Goal: Complete application form

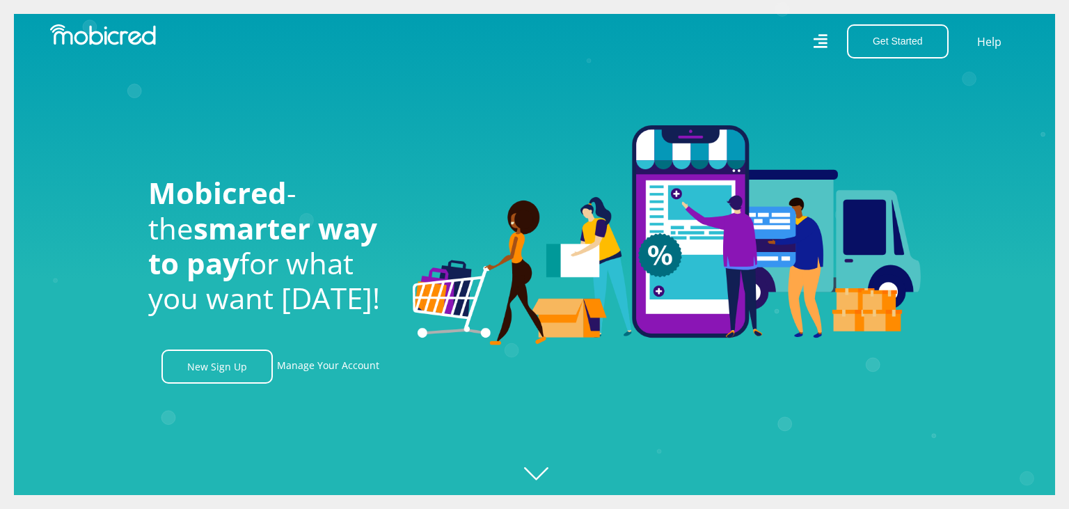
scroll to position [0, 2381]
click at [217, 361] on link "New Sign Up" at bounding box center [217, 367] width 111 height 34
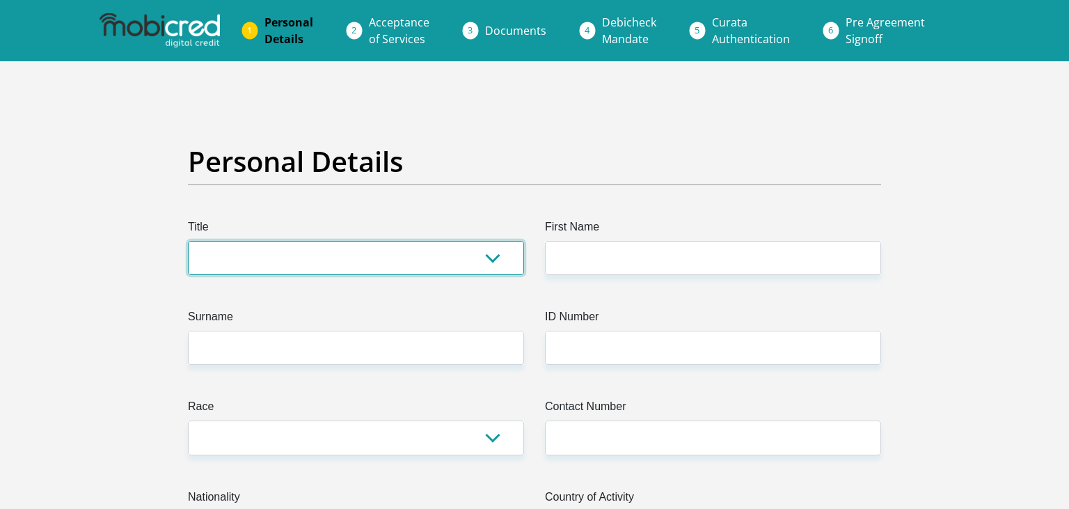
select select "Mr"
click option "Mr" at bounding box center [0, 0] width 0 height 0
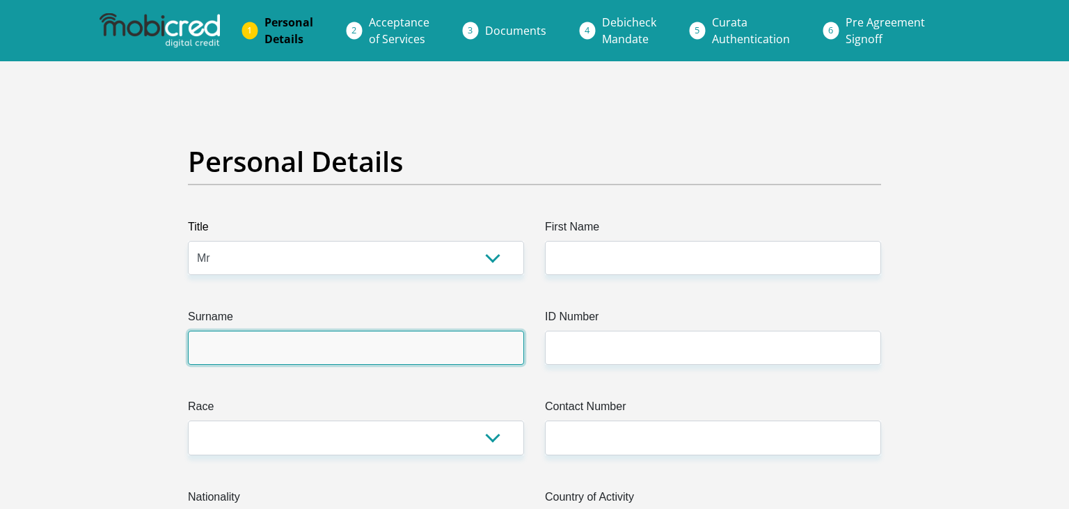
click at [336, 350] on input "Surname" at bounding box center [356, 348] width 336 height 34
type input "Ratlala"
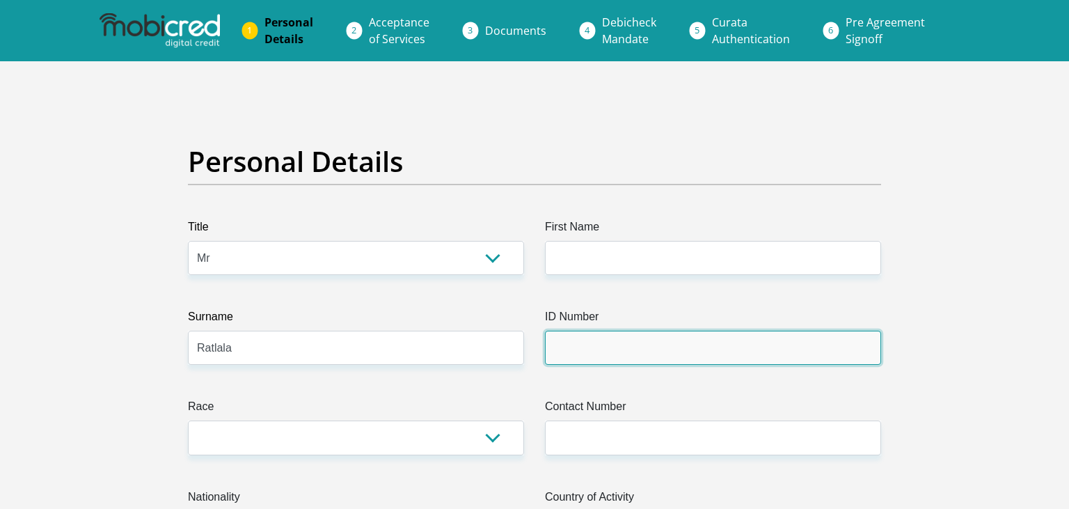
click at [575, 347] on input "ID Number" at bounding box center [713, 348] width 336 height 34
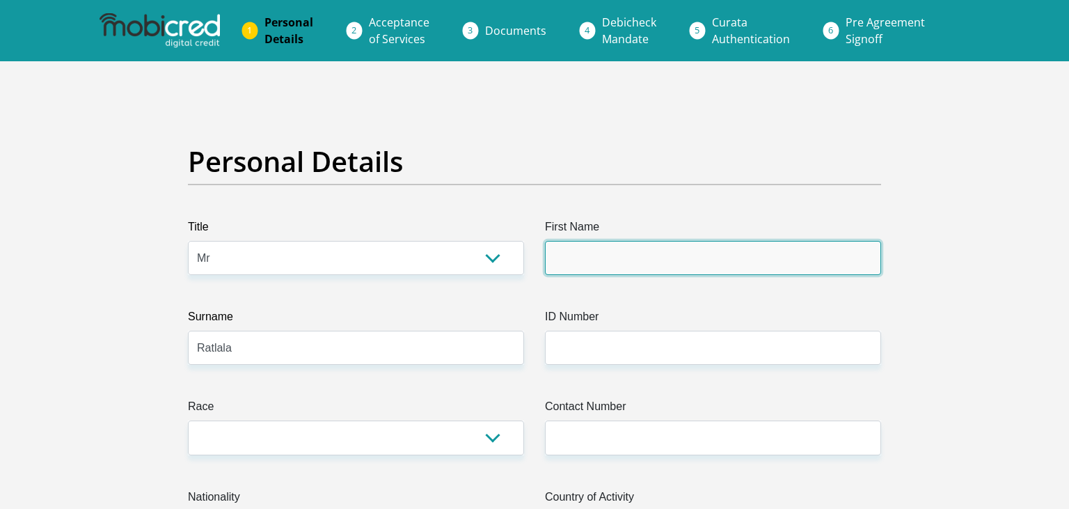
click at [572, 250] on input "First Name" at bounding box center [713, 258] width 336 height 34
type input "Ikageng"
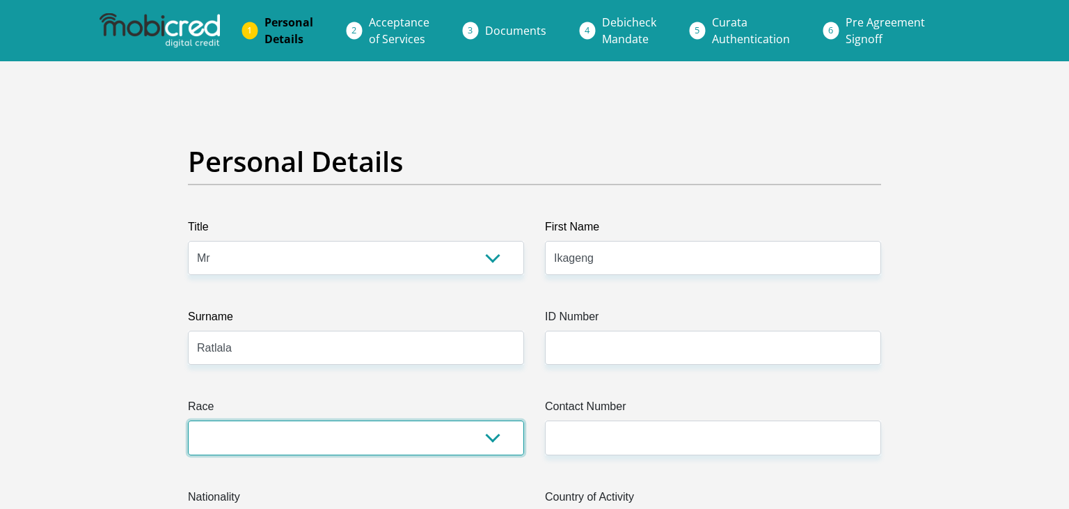
click at [188, 421] on select "Black Coloured Indian White Other" at bounding box center [356, 438] width 336 height 34
select select "1"
click option "Black" at bounding box center [0, 0] width 0 height 0
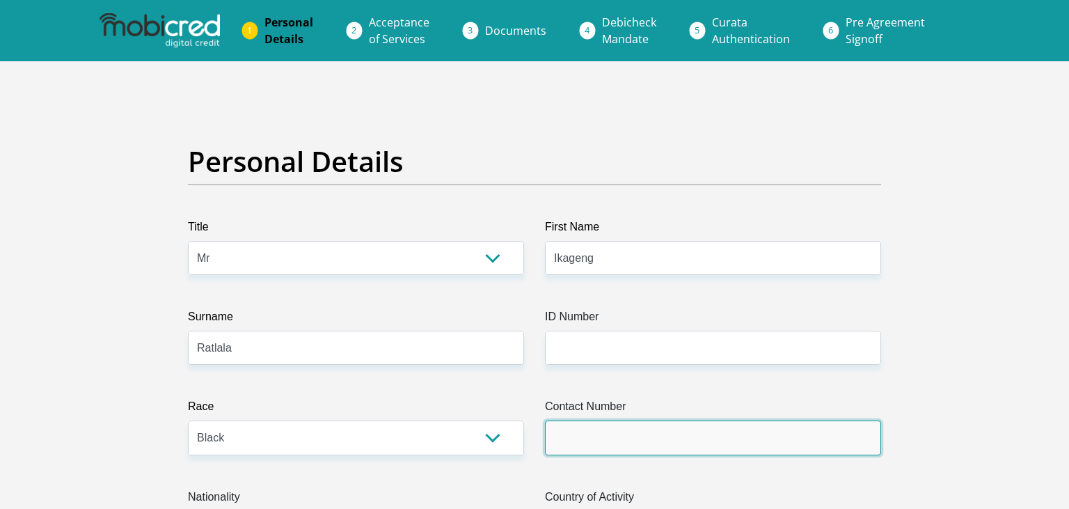
click at [578, 439] on input "Contact Number" at bounding box center [713, 438] width 336 height 34
type input "0617880369"
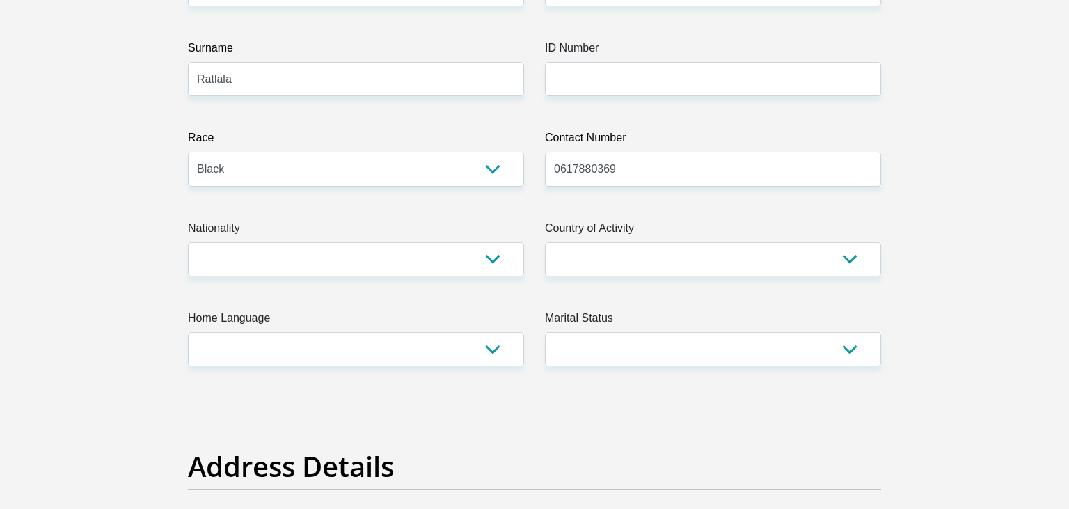
scroll to position [280, 0]
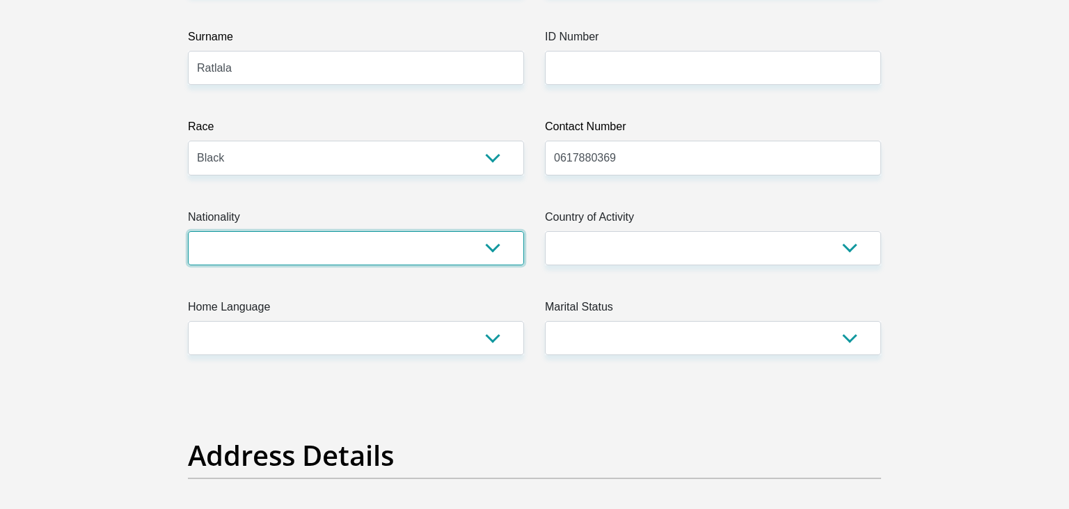
select select "ZAF"
click option "South Africa" at bounding box center [0, 0] width 0 height 0
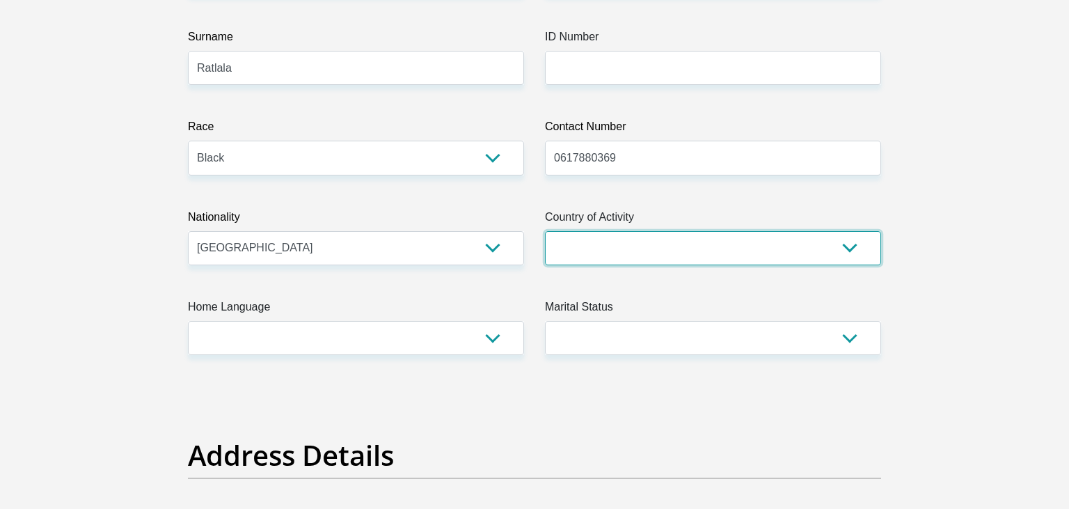
click at [602, 255] on select "South Africa Afghanistan Aland Islands Albania Algeria America Samoa American V…" at bounding box center [713, 248] width 336 height 34
select select "ZAF"
click option "South Africa" at bounding box center [0, 0] width 0 height 0
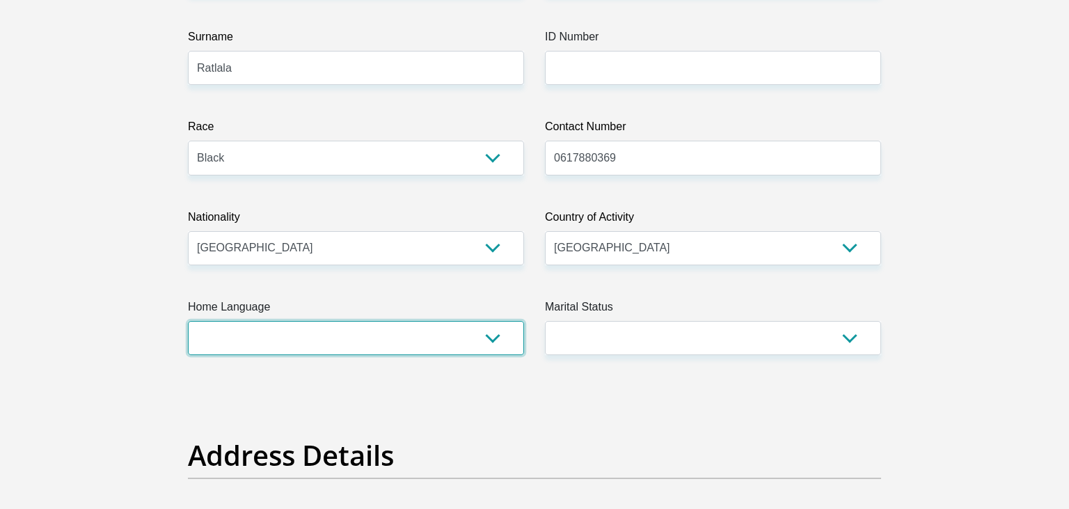
click at [188, 321] on select "Afrikaans English Sepedi South Ndebele Southern Sotho Swati Tsonga Tswana Venda…" at bounding box center [356, 338] width 336 height 34
select select "tsn"
click option "Tswana" at bounding box center [0, 0] width 0 height 0
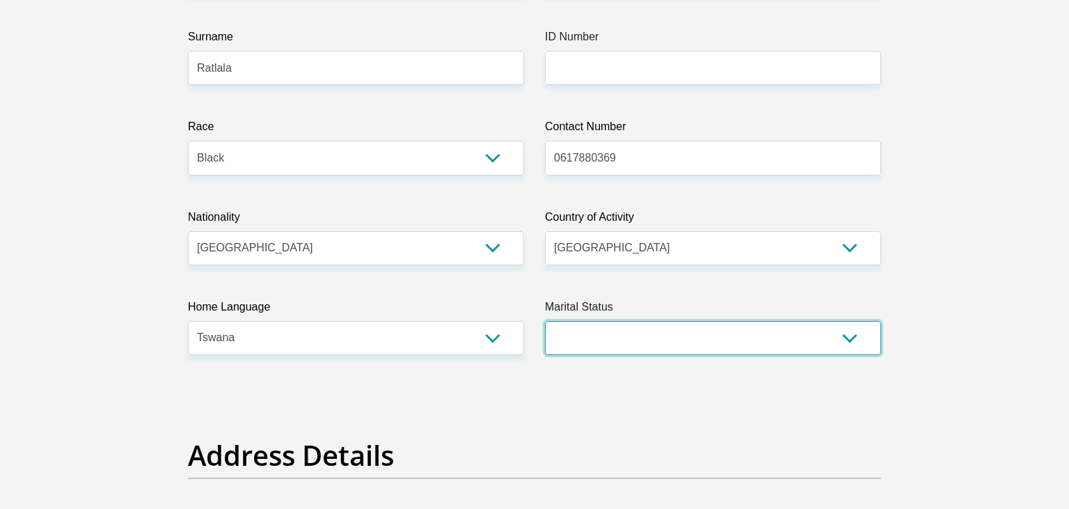
click at [545, 321] on select "Married ANC Single Divorced Widowed Married COP or Customary Law" at bounding box center [713, 338] width 336 height 34
click option "Single" at bounding box center [0, 0] width 0 height 0
select select "2"
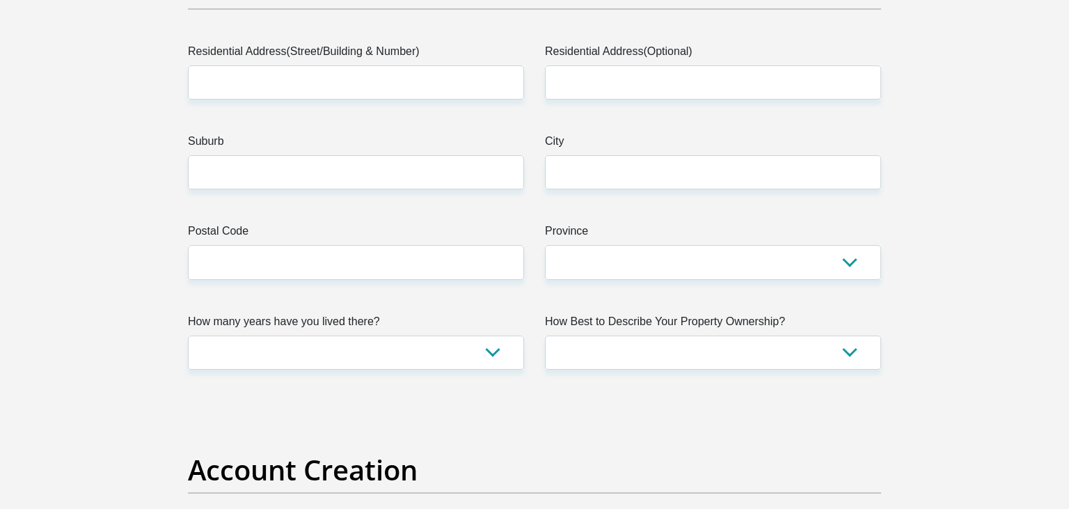
scroll to position [794, 0]
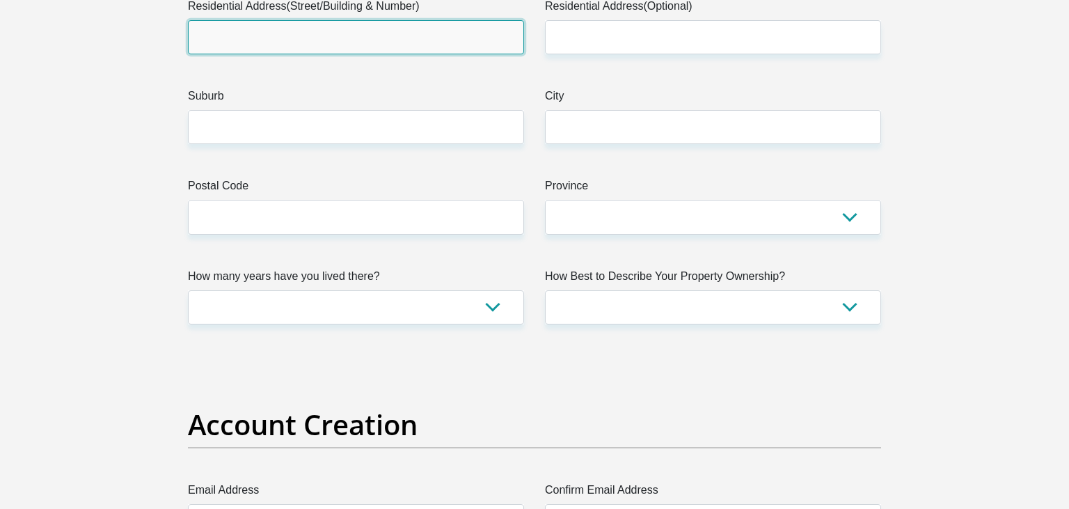
click at [233, 38] on input "Residential Address(Street/Building & Number)" at bounding box center [356, 37] width 336 height 34
type input "2486 Mothoa Street"
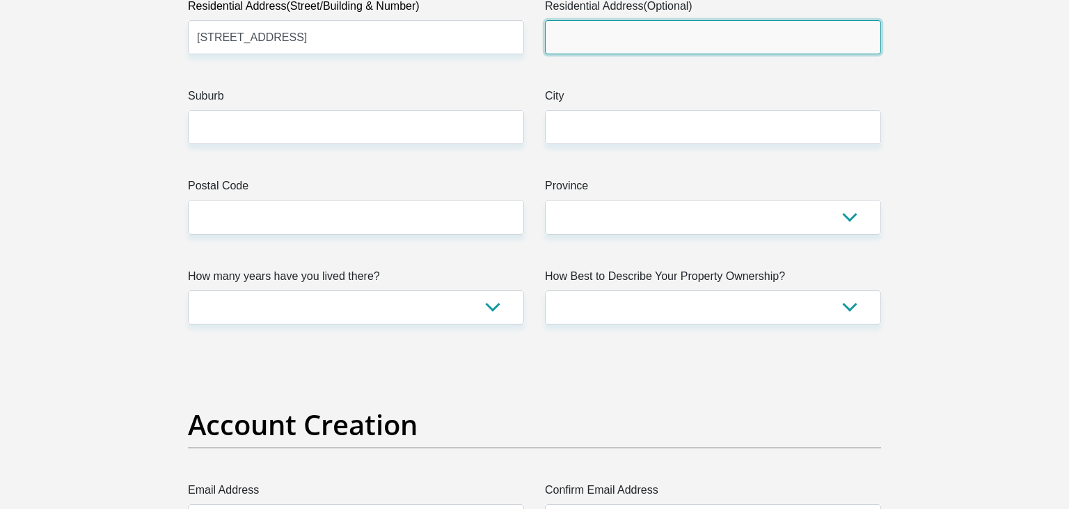
click at [606, 33] on input "Residential Address(Optional)" at bounding box center [713, 37] width 336 height 34
type input "2"
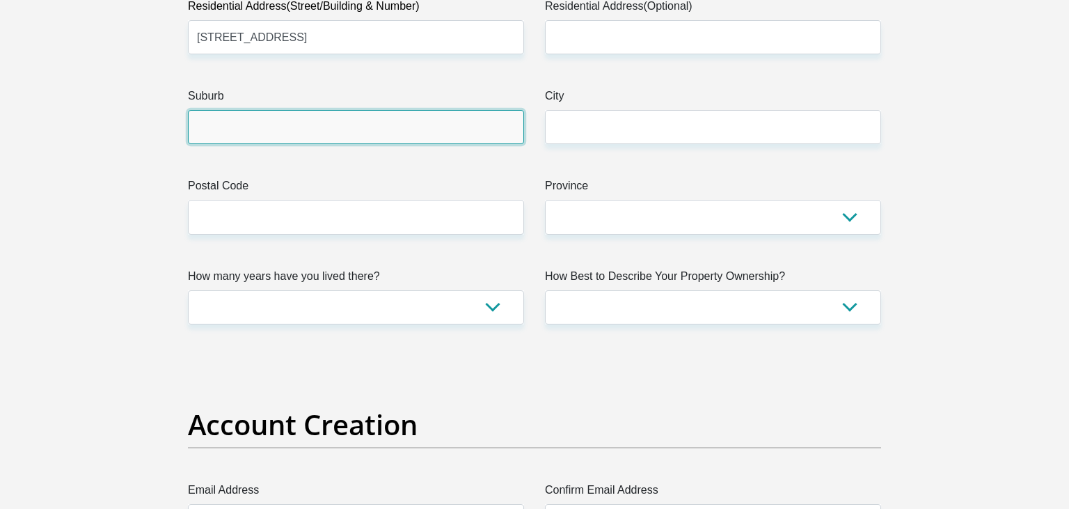
click at [494, 120] on input "Suburb" at bounding box center [356, 127] width 336 height 34
type input "Dobsonville"
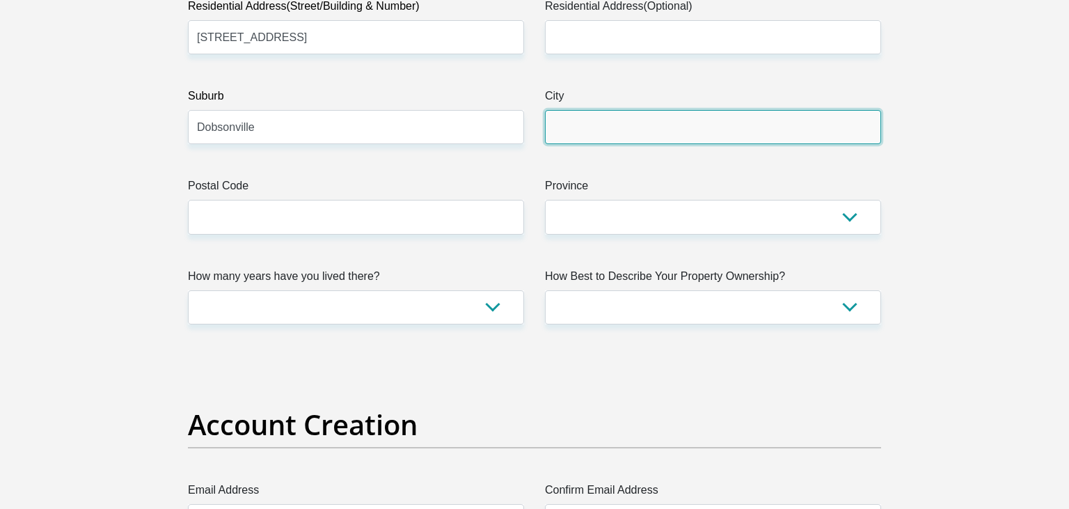
click at [592, 139] on input "City" at bounding box center [713, 127] width 336 height 34
type input "Johannesburg"
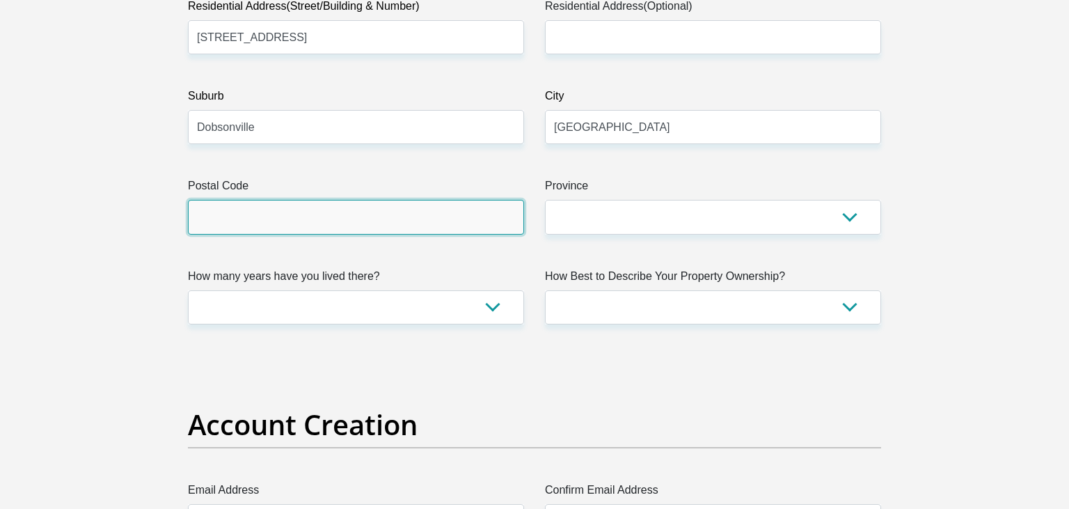
click at [461, 219] on input "Postal Code" at bounding box center [356, 217] width 336 height 34
type input "1863"
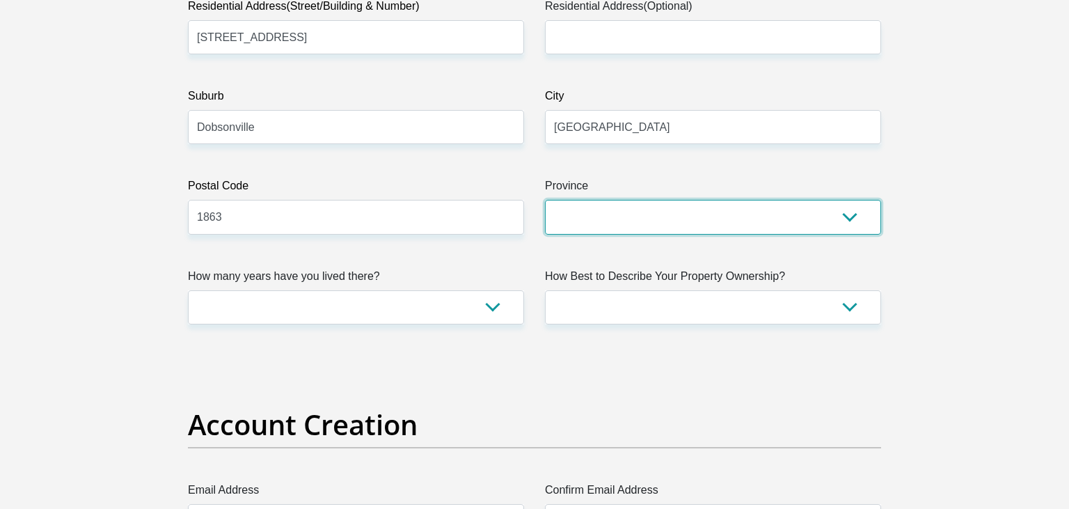
select select "Gauteng"
click option "Gauteng" at bounding box center [0, 0] width 0 height 0
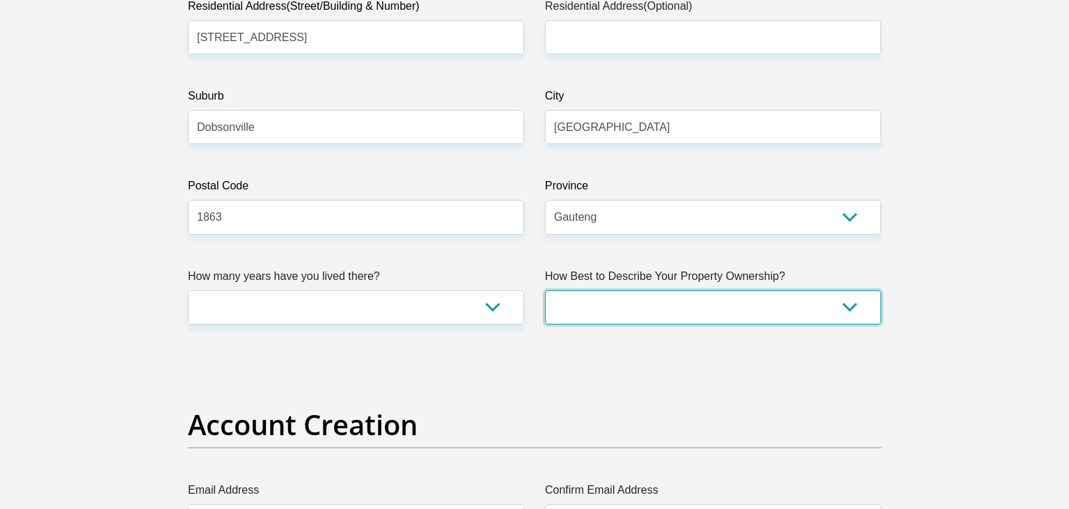
click at [545, 290] on select "Owned Rented Family Owned Company Dwelling" at bounding box center [713, 307] width 336 height 34
select select "parents"
click option "Family Owned" at bounding box center [0, 0] width 0 height 0
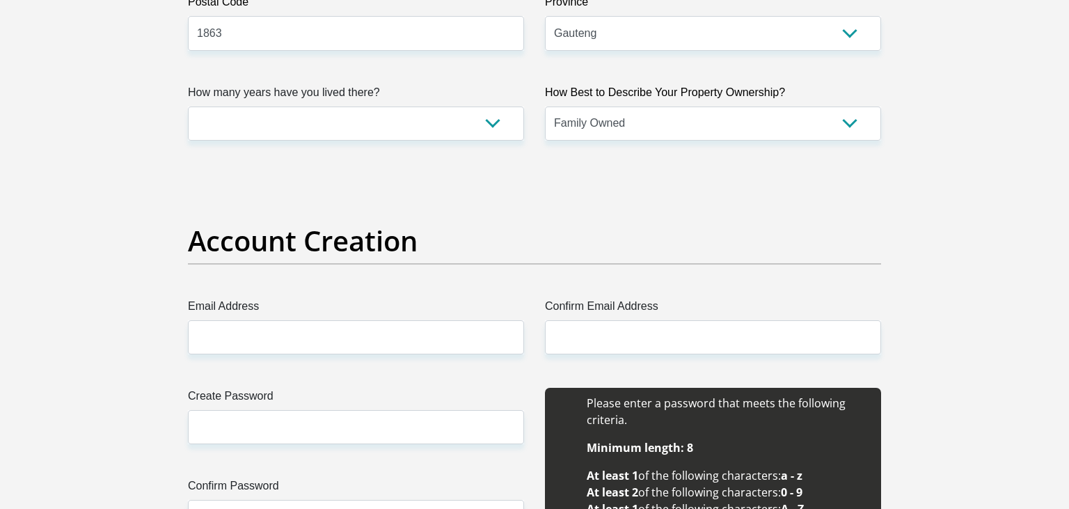
scroll to position [1015, 0]
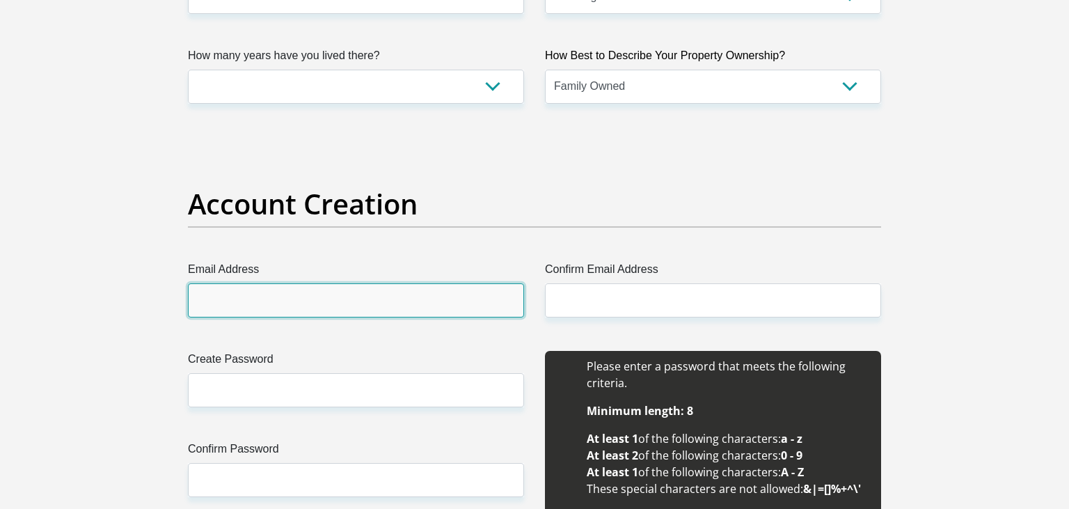
click at [281, 299] on input "Email Address" at bounding box center [356, 300] width 336 height 34
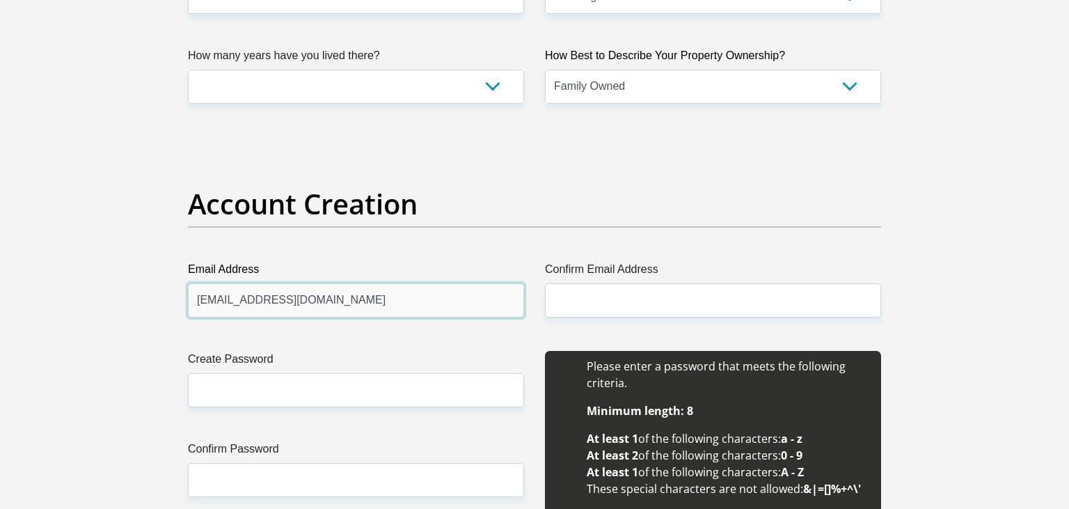
type input "ikagengratlala@gmail.com"
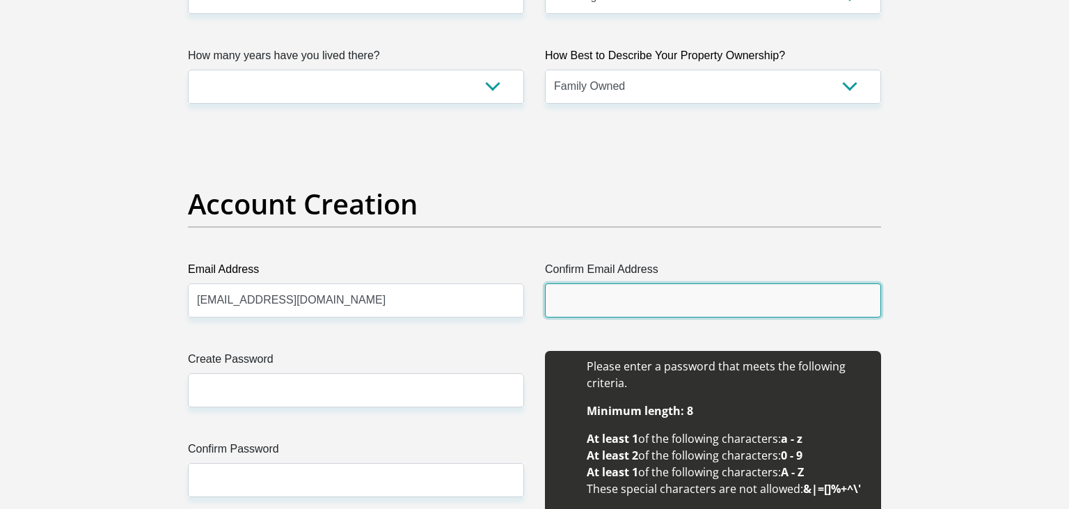
click at [577, 299] on input "Confirm Email Address" at bounding box center [713, 300] width 336 height 34
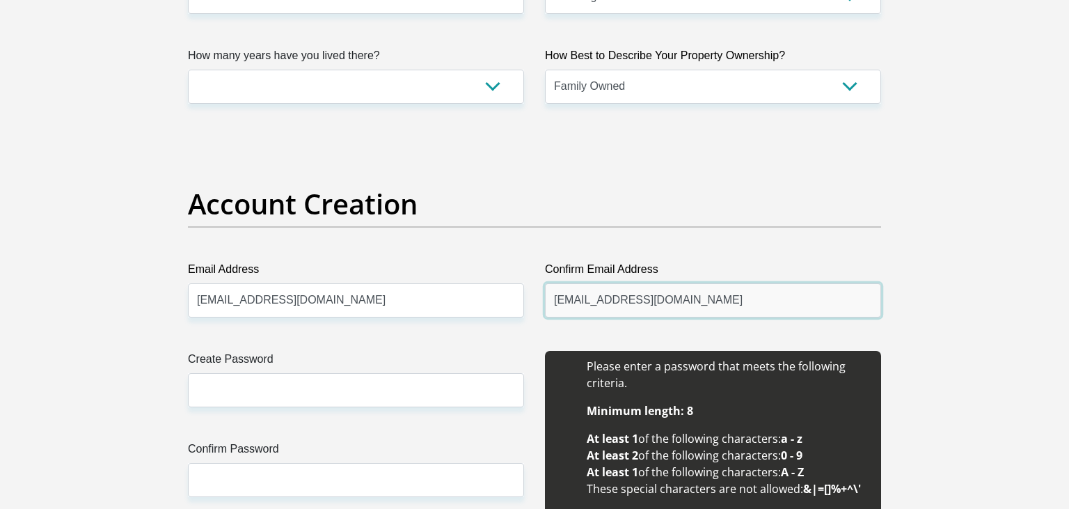
type input "ikagengratlala@gmail.com"
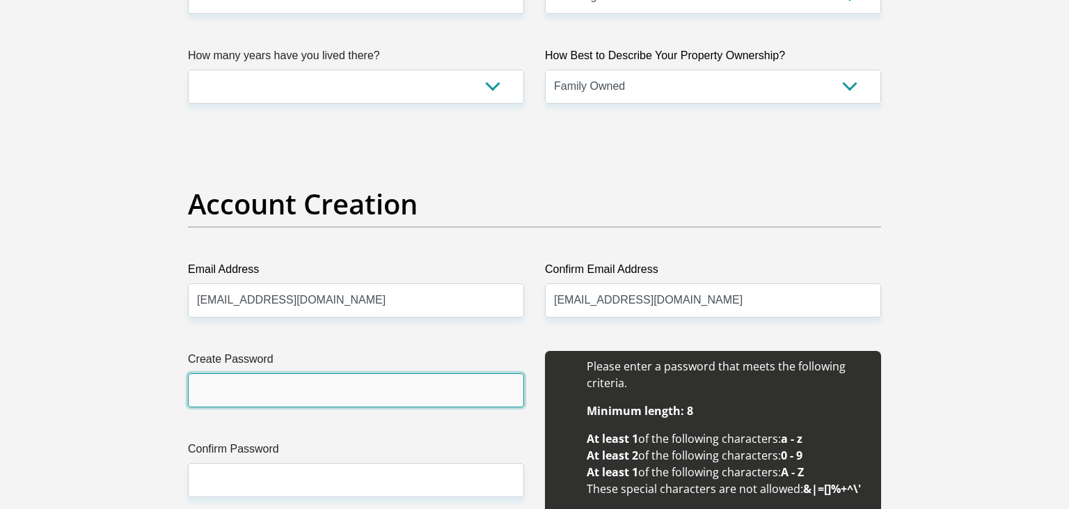
click at [455, 398] on input "Create Password" at bounding box center [356, 390] width 336 height 34
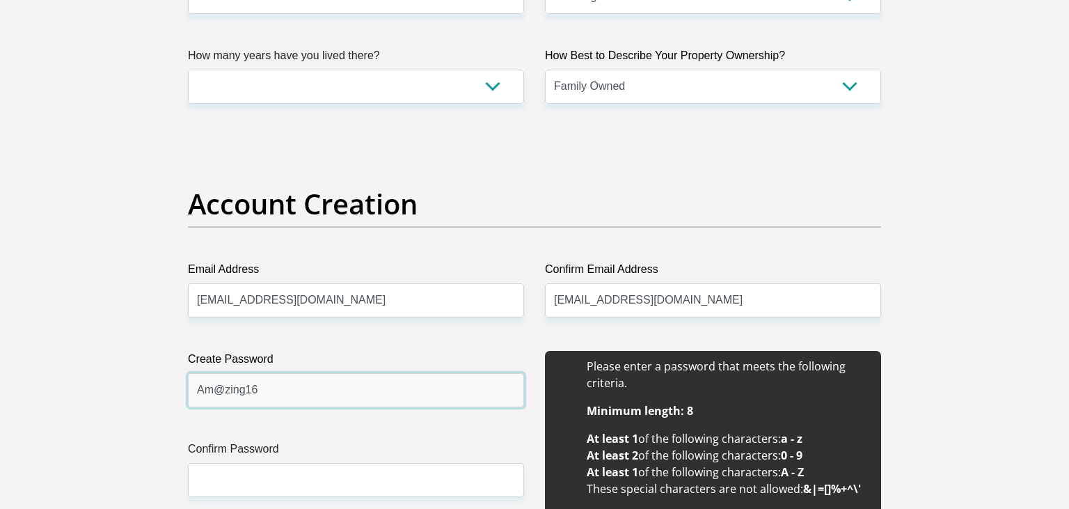
type input "Am@zing16"
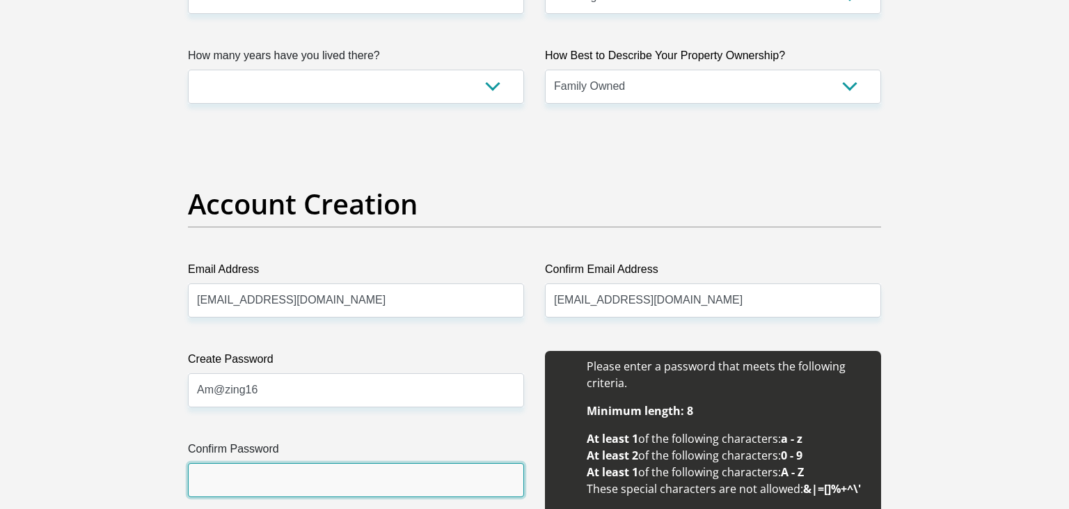
click at [439, 483] on input "Confirm Password" at bounding box center [356, 480] width 336 height 34
click at [380, 484] on input "Am@zing16" at bounding box center [356, 480] width 336 height 34
type input "Am@zing16"
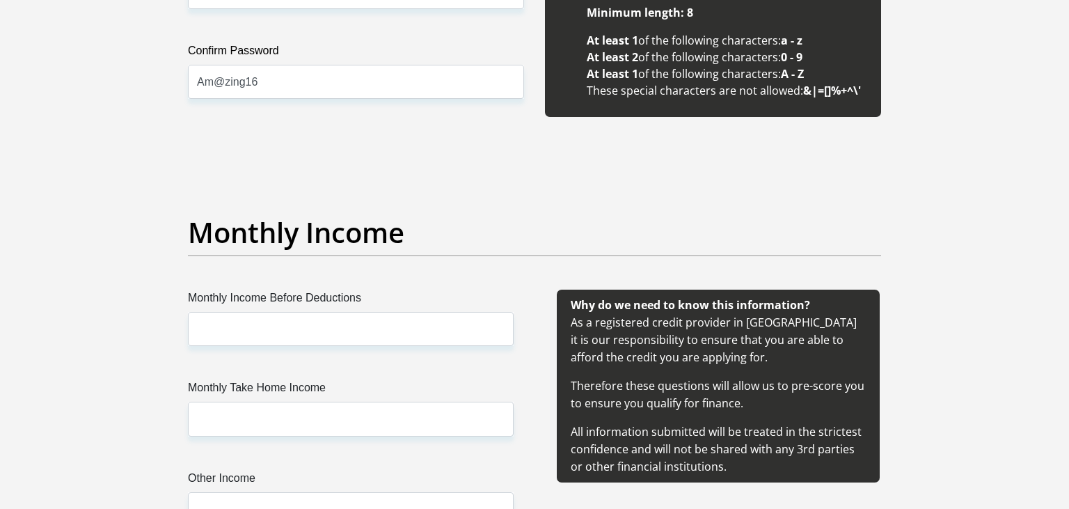
scroll to position [1420, 0]
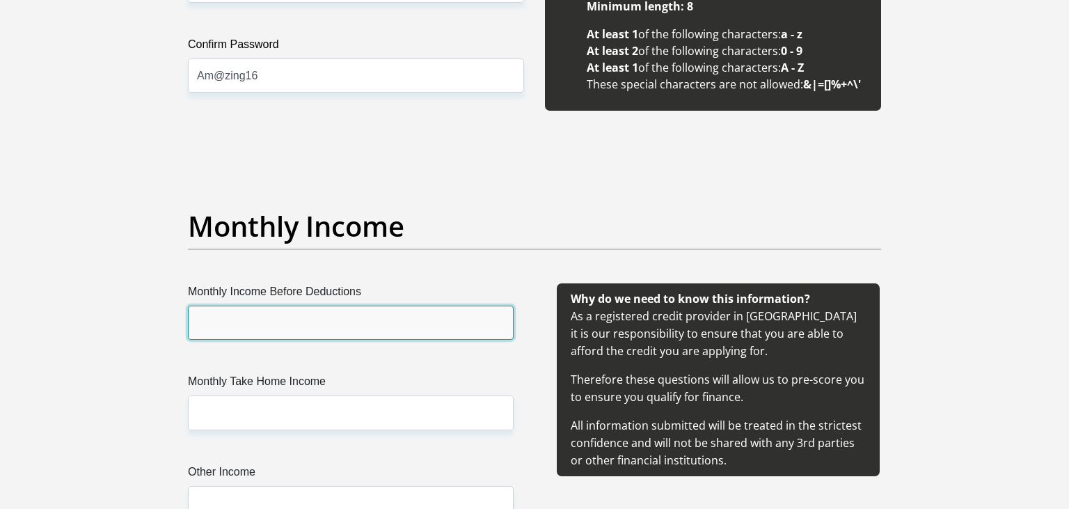
click at [241, 311] on input "Monthly Income Before Deductions" at bounding box center [351, 323] width 326 height 34
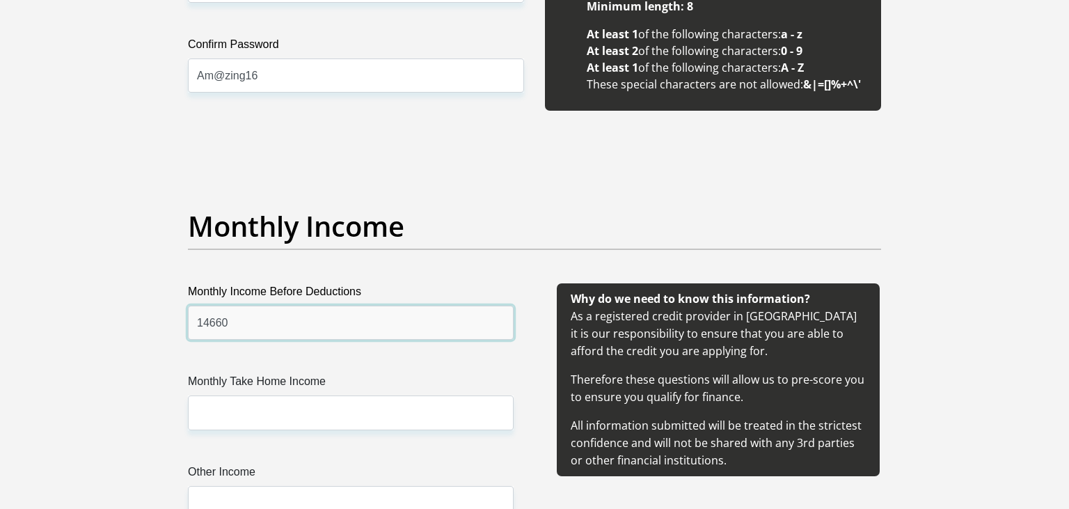
type input "14660"
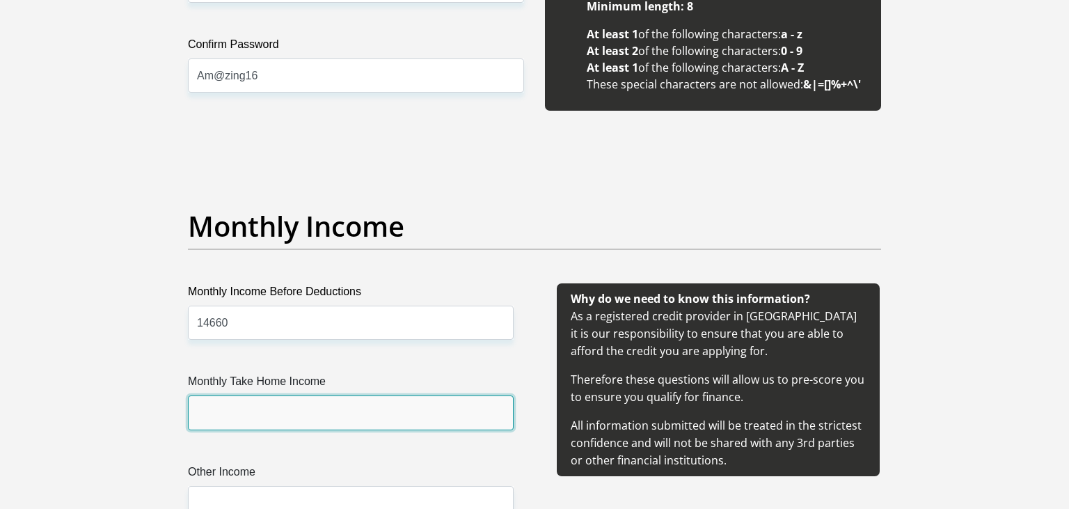
click at [259, 405] on input "Monthly Take Home Income" at bounding box center [351, 412] width 326 height 34
type input "13311"
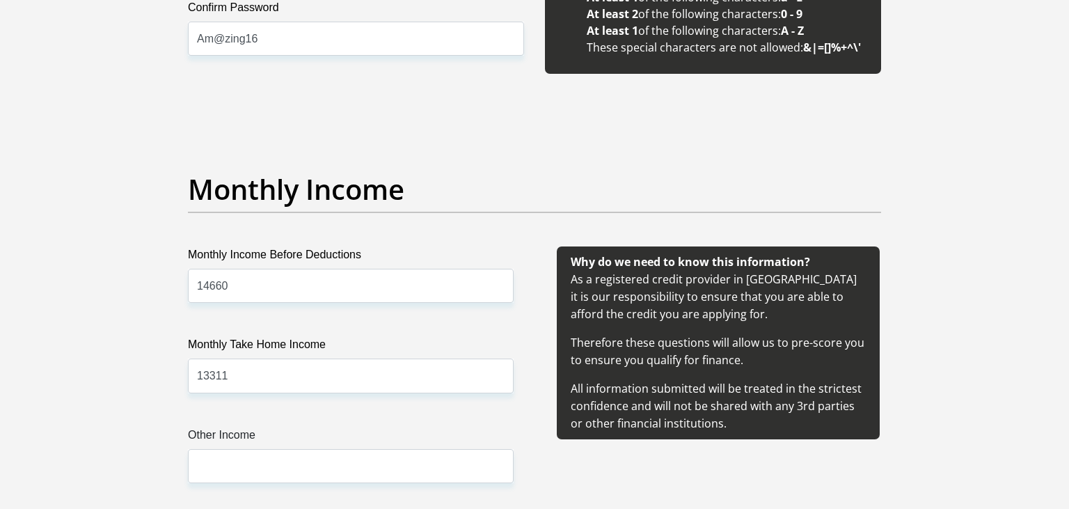
scroll to position [1603, 0]
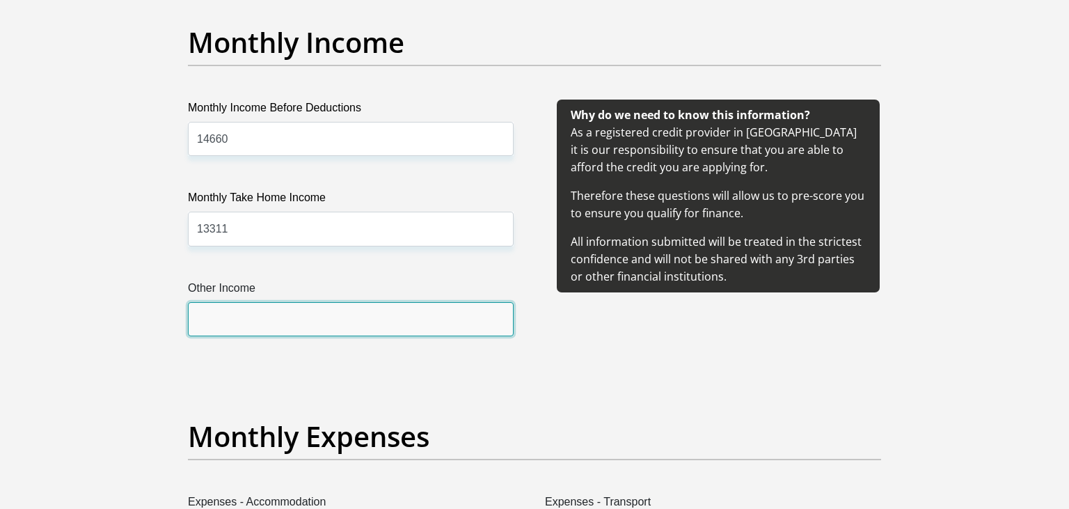
click at [258, 317] on input "Other Income" at bounding box center [351, 319] width 326 height 34
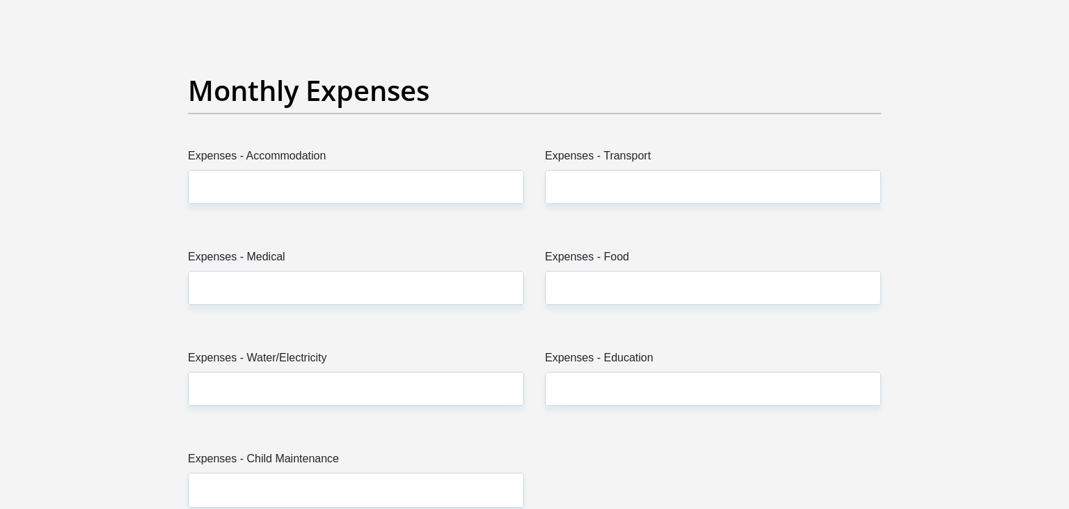
scroll to position [2008, 0]
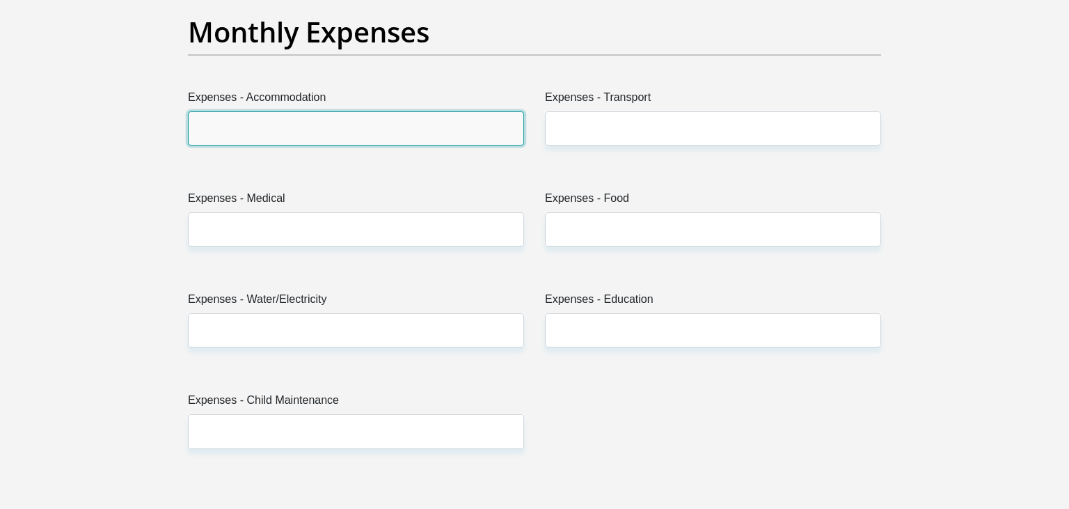
click at [322, 137] on input "Expenses - Accommodation" at bounding box center [356, 128] width 336 height 34
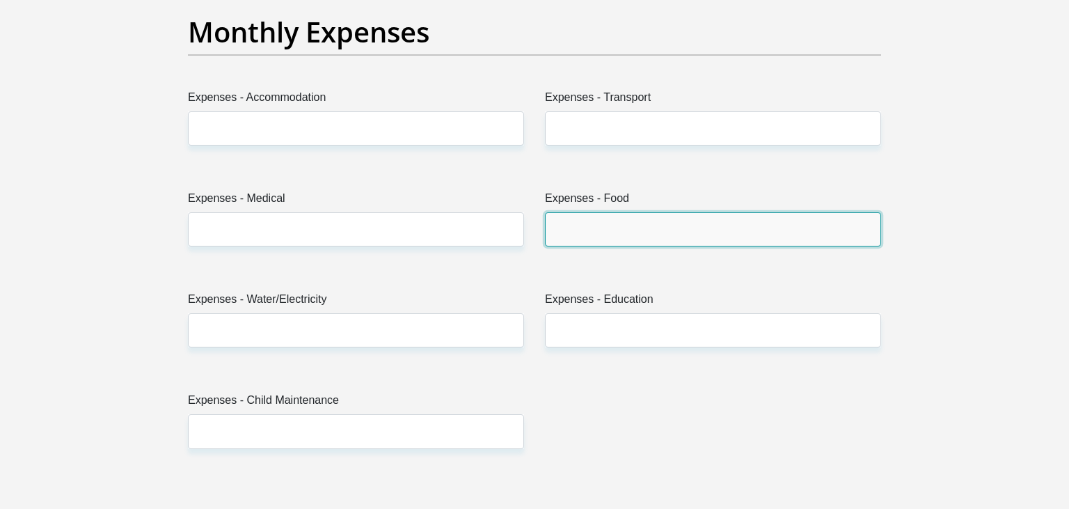
click at [572, 227] on input "Expenses - Food" at bounding box center [713, 229] width 336 height 34
type input "1500"
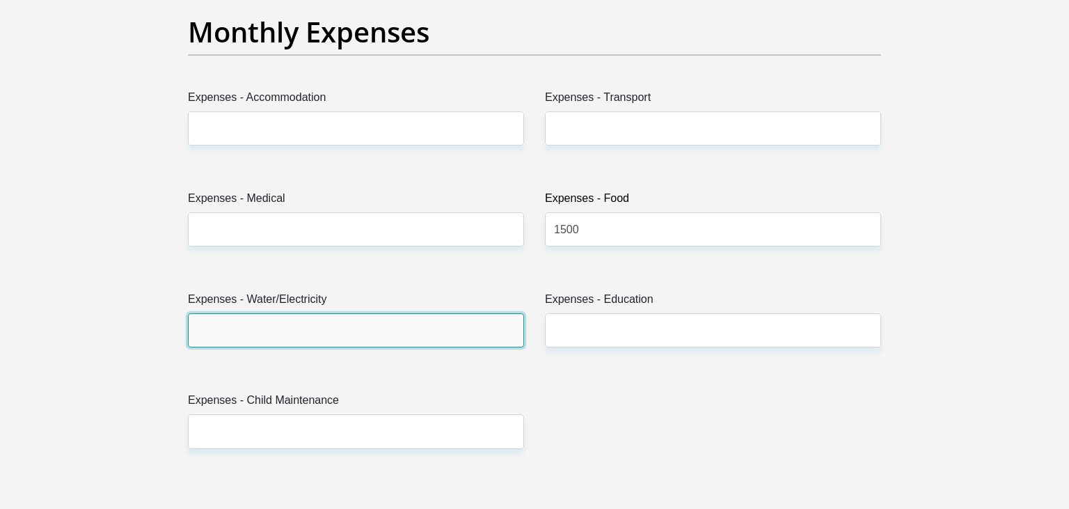
click at [463, 337] on input "Expenses - Water/Electricity" at bounding box center [356, 330] width 336 height 34
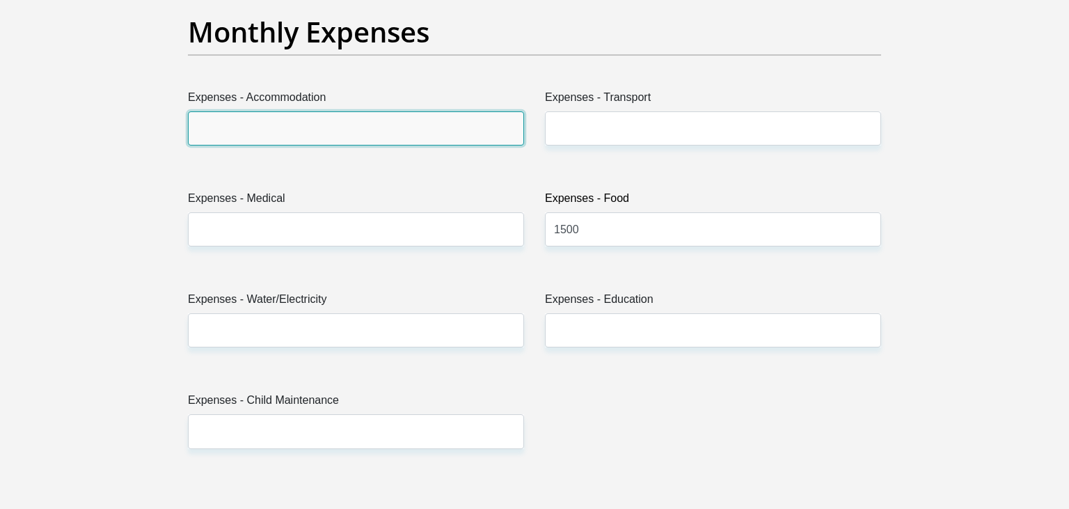
click at [324, 127] on input "Expenses - Accommodation" at bounding box center [356, 128] width 336 height 34
type input "0"
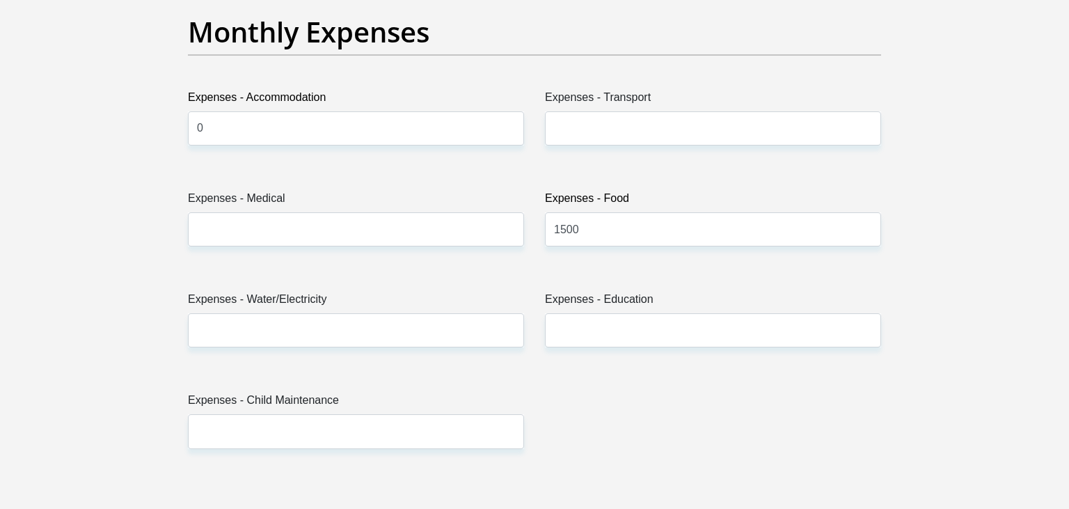
click at [333, 247] on div "Expenses - Medical" at bounding box center [356, 224] width 357 height 68
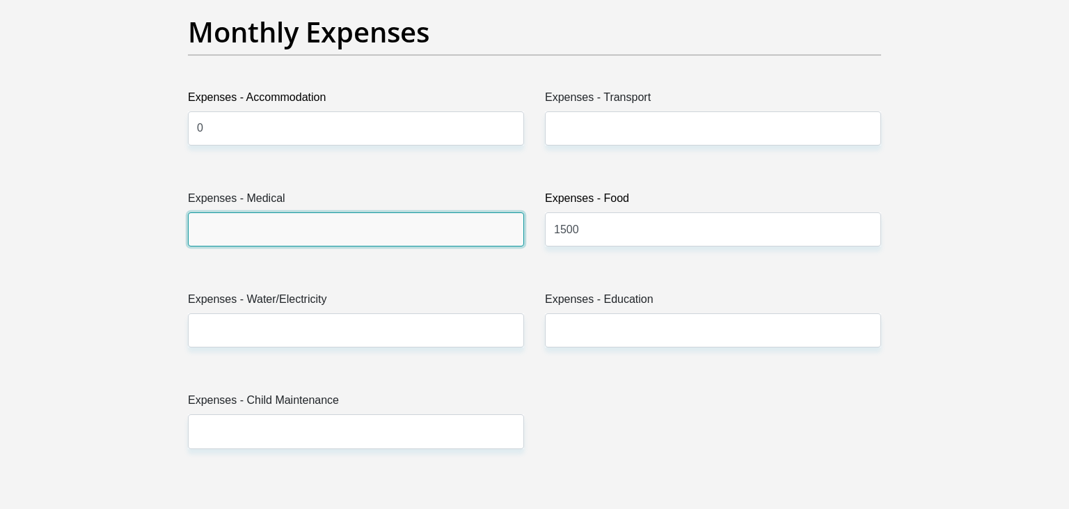
click at [311, 222] on input "Expenses - Medical" at bounding box center [356, 229] width 336 height 34
type input "0"
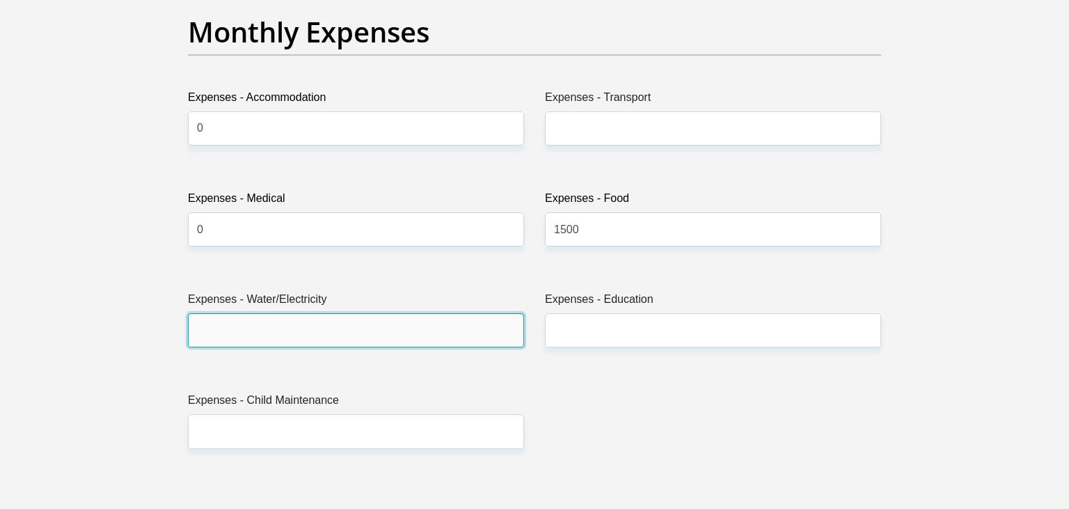
click at [324, 320] on input "Expenses - Water/Electricity" at bounding box center [356, 330] width 336 height 34
type input "0"
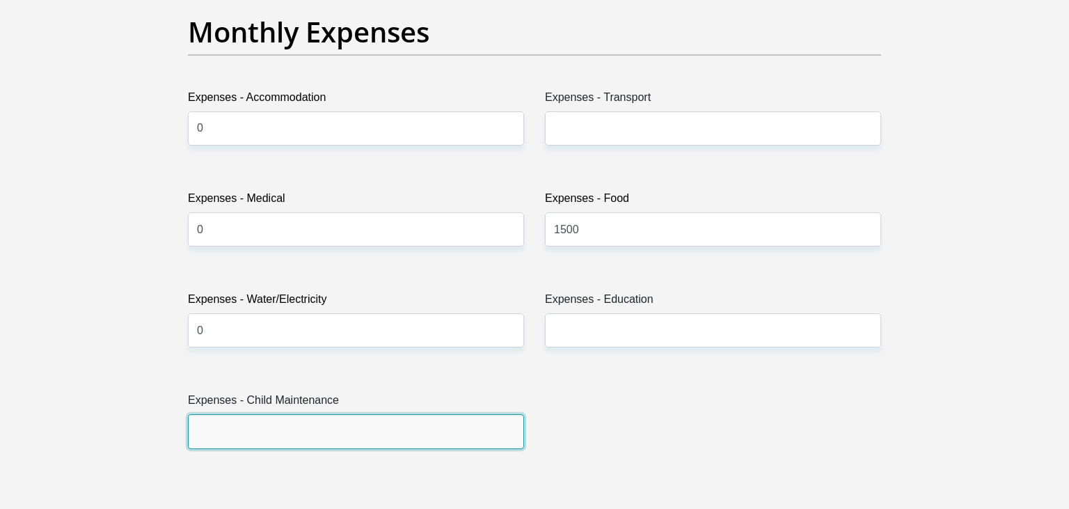
click at [346, 424] on input "Expenses - Child Maintenance" at bounding box center [356, 431] width 336 height 34
type input "0"
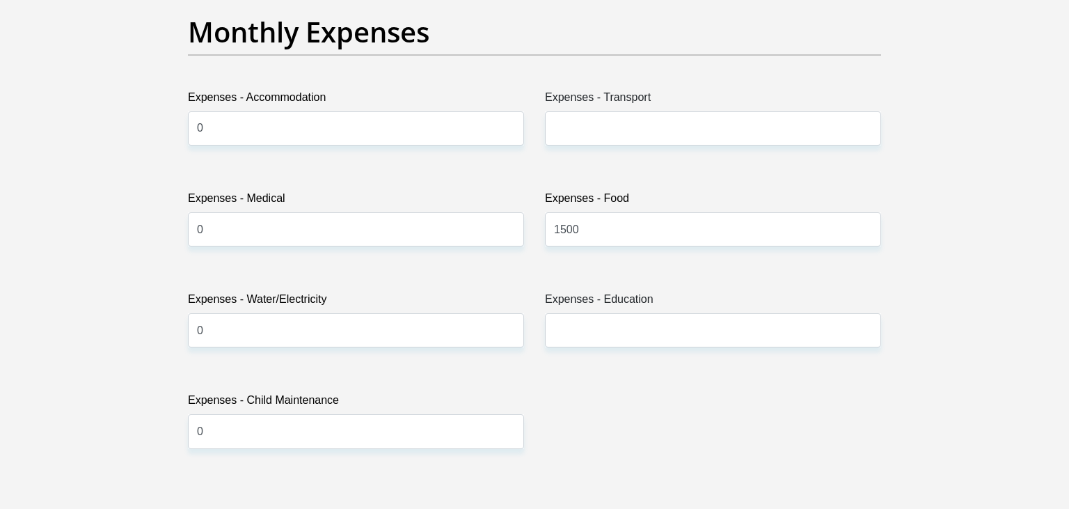
click at [428, 471] on div "Title Mr Ms Mrs Dr Other First Name Ikageng Surname Ratlala ID Number Please in…" at bounding box center [535, 476] width 714 height 4530
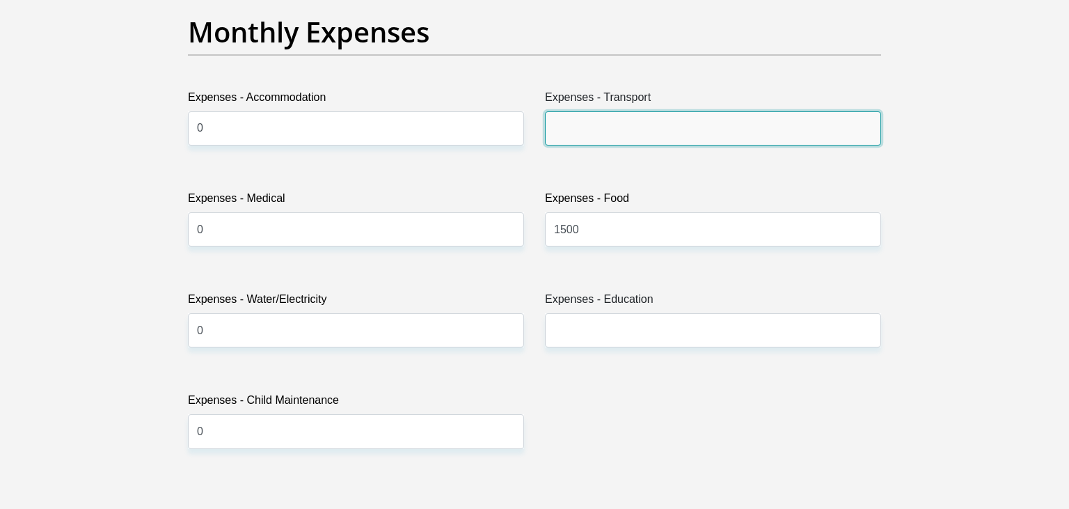
click at [608, 129] on input "Expenses - Transport" at bounding box center [713, 128] width 336 height 34
type input "1230"
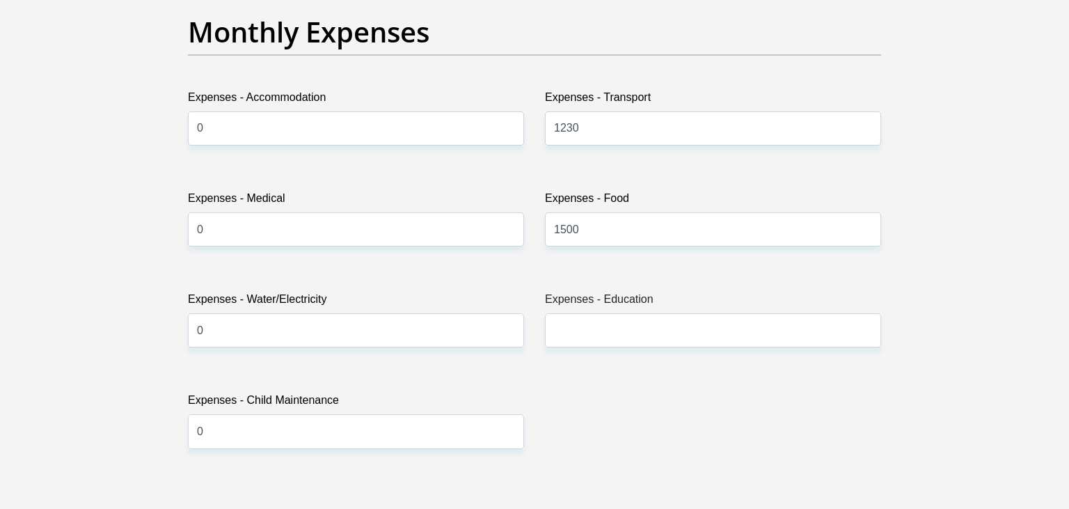
click at [669, 394] on div "Title Mr Ms Mrs Dr Other First Name Ikageng Surname Ratlala ID Number Please in…" at bounding box center [535, 476] width 714 height 4530
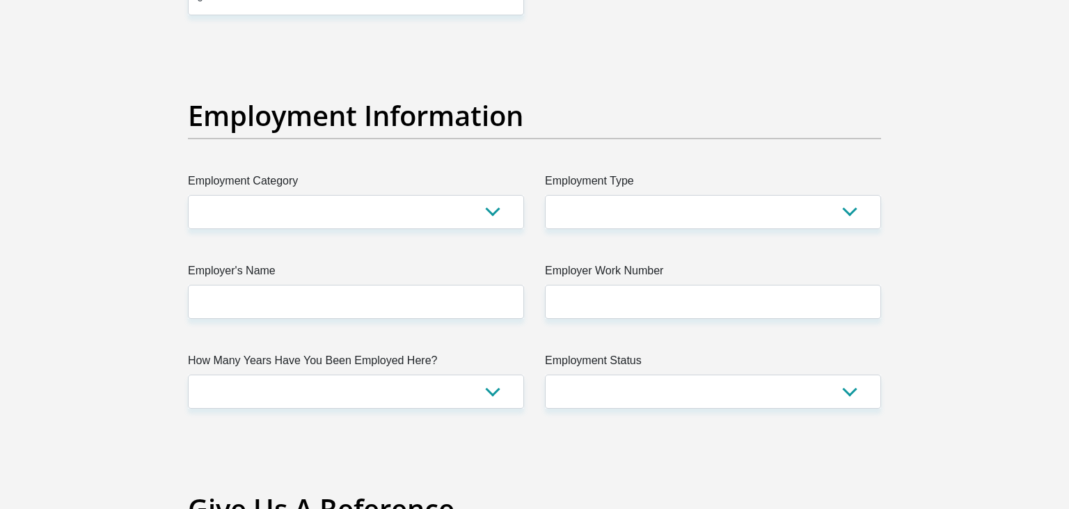
scroll to position [2486, 0]
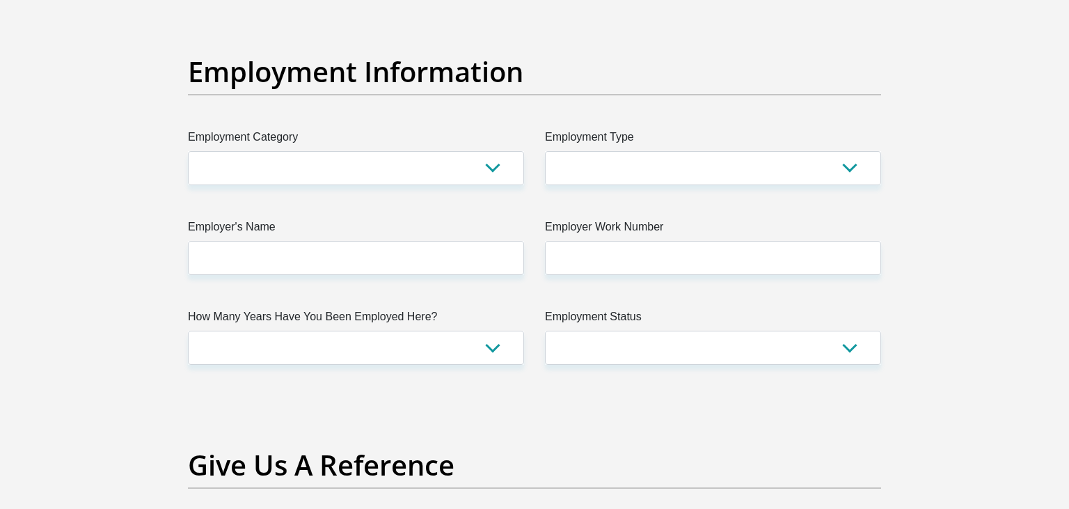
click at [636, 451] on h2 "Give Us A Reference" at bounding box center [534, 464] width 693 height 33
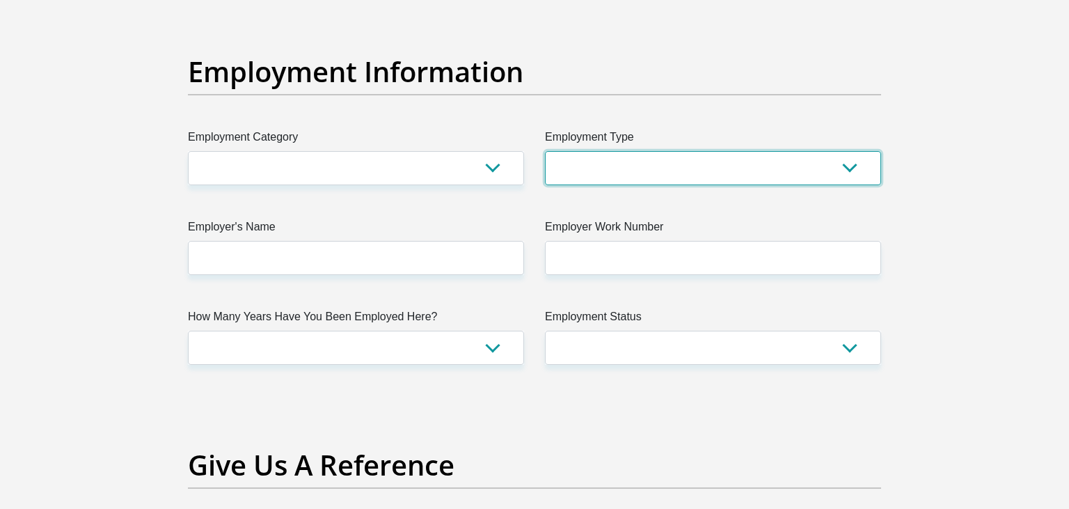
select select "Permanent Teacher"
click option "Permanent Teacher" at bounding box center [0, 0] width 0 height 0
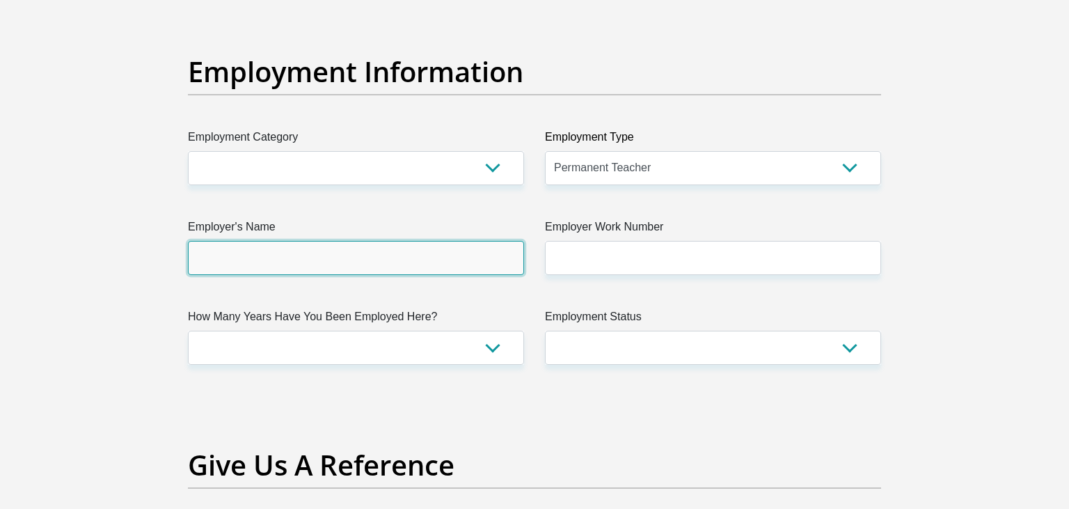
click at [409, 244] on input "Employer's Name" at bounding box center [356, 258] width 336 height 34
type input "SPARKschool"
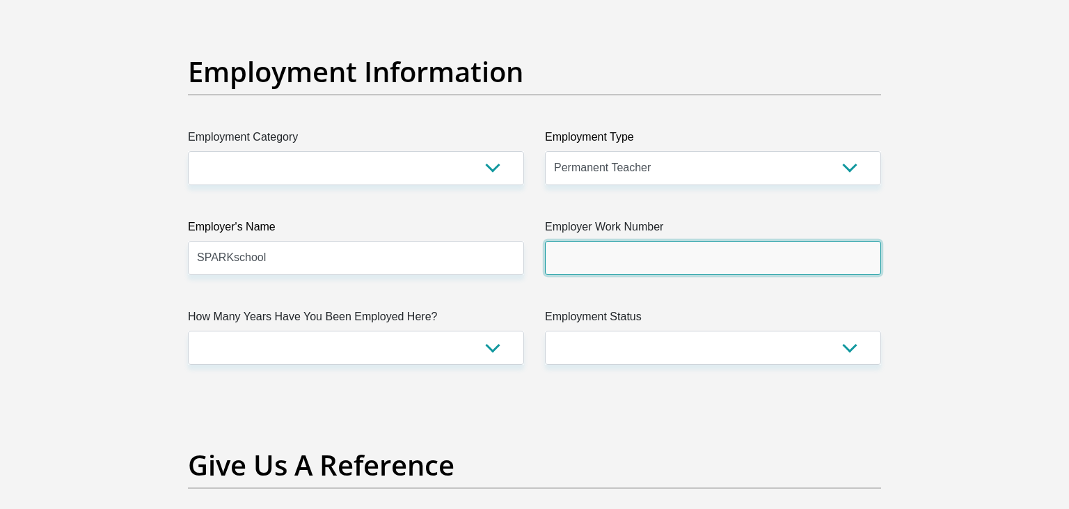
click at [587, 260] on input "Employer Work Number" at bounding box center [713, 258] width 336 height 34
type input "0115934853"
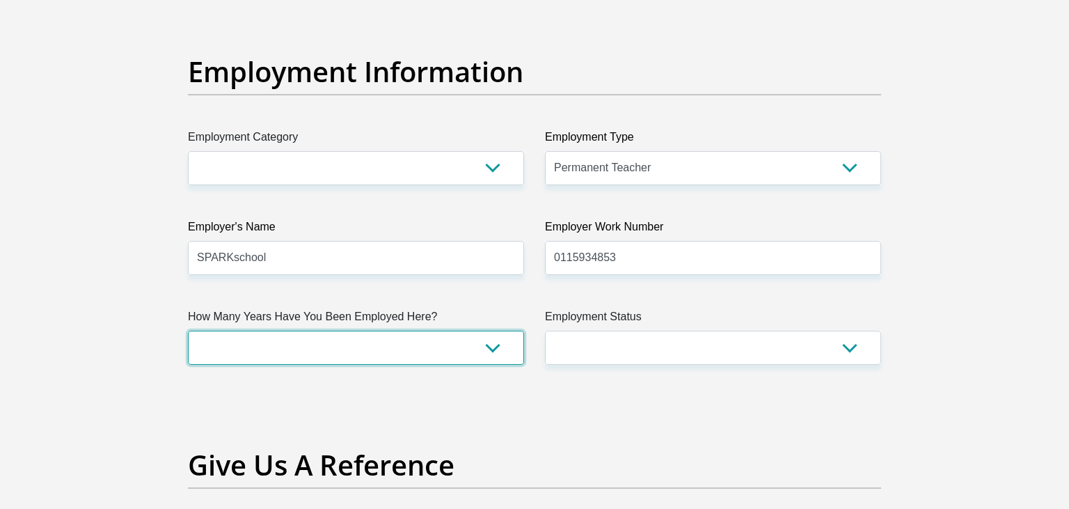
select select "24"
click option "1-3 years" at bounding box center [0, 0] width 0 height 0
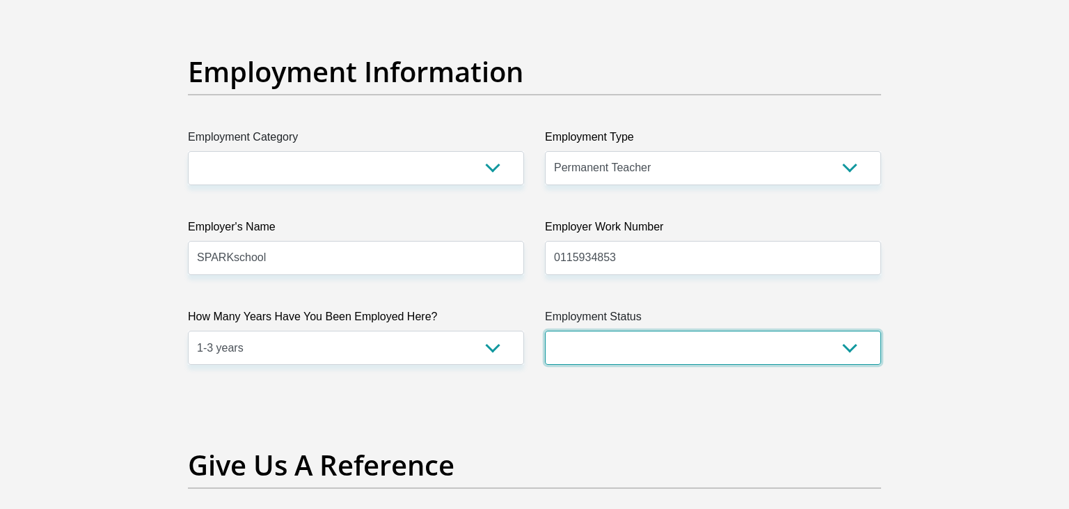
click at [545, 331] on select "Permanent/Full-time Part-time/Casual Contract Worker Self-Employed Housewife Re…" at bounding box center [713, 348] width 336 height 34
select select "1"
click option "Permanent/Full-time" at bounding box center [0, 0] width 0 height 0
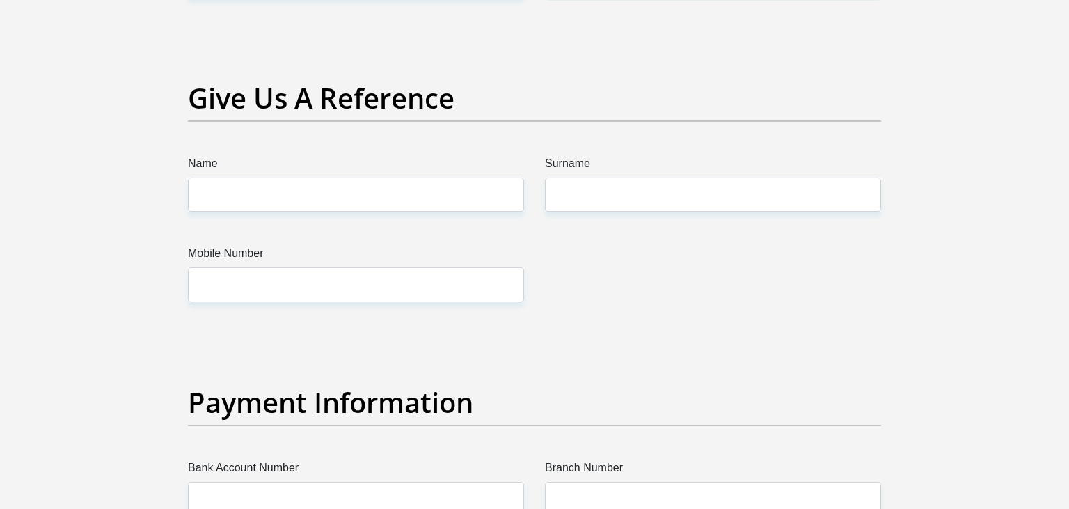
scroll to position [2970, 0]
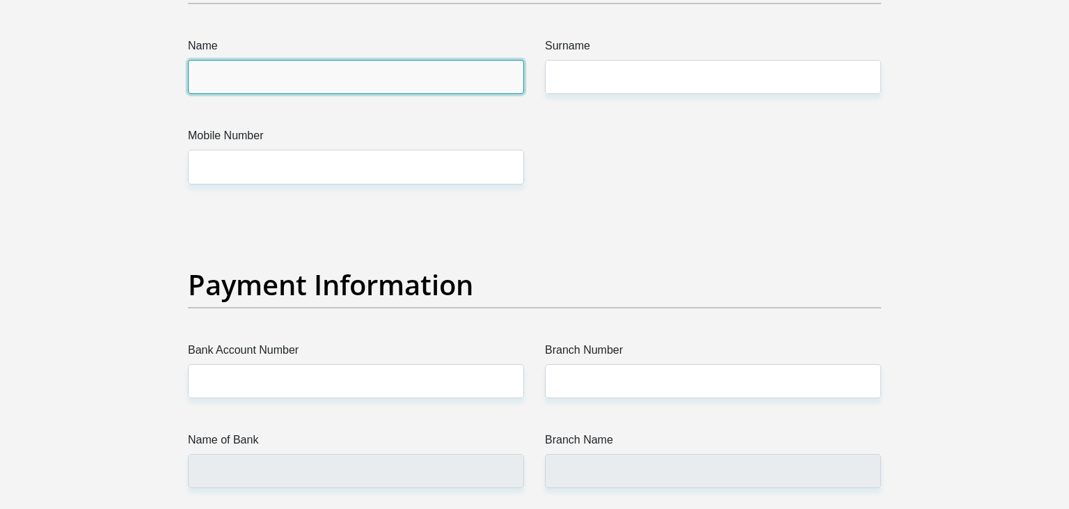
click at [383, 83] on input "Name" at bounding box center [356, 77] width 336 height 34
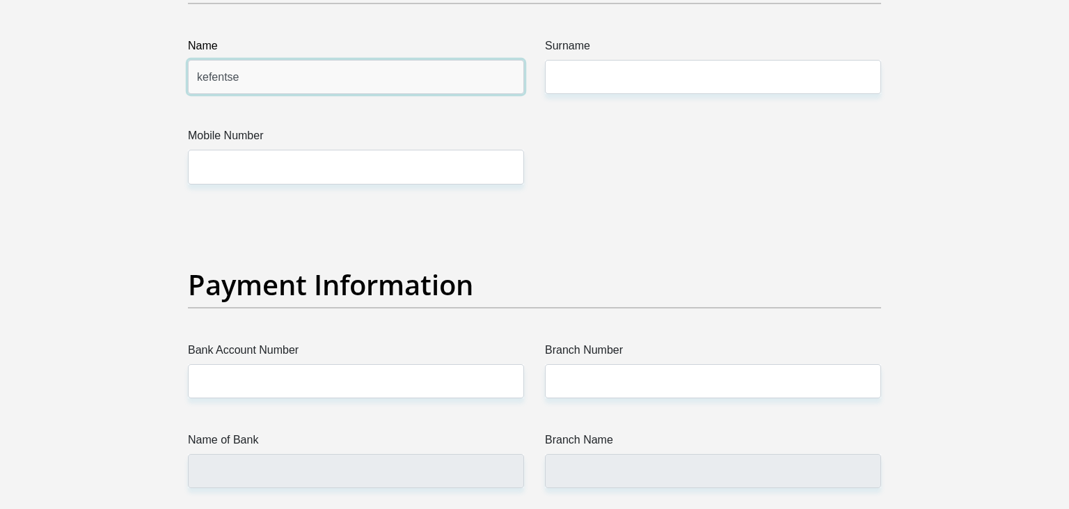
type input "kefentse"
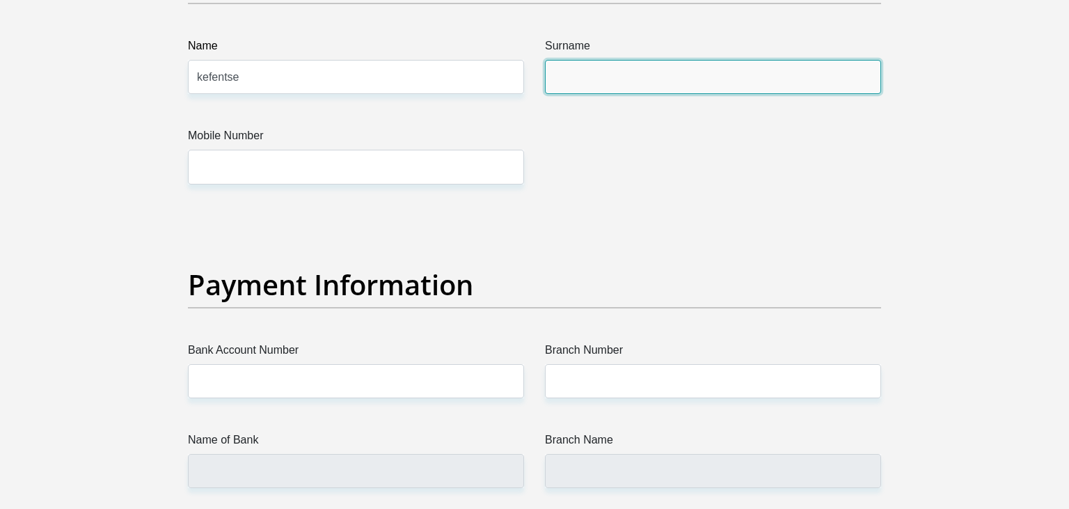
click at [611, 77] on input "Surname" at bounding box center [713, 77] width 336 height 34
type input "valisi"
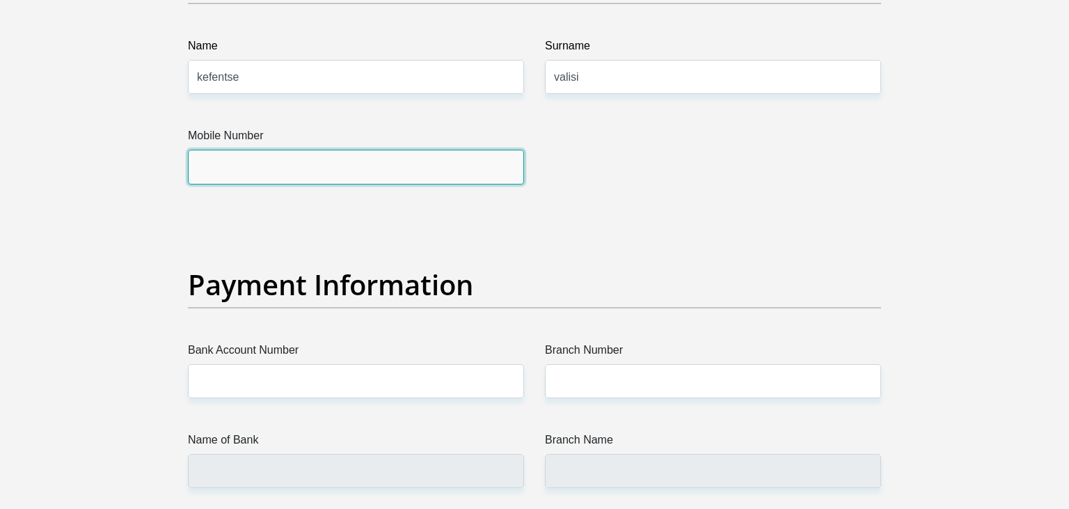
click at [504, 158] on input "Mobile Number" at bounding box center [356, 167] width 336 height 34
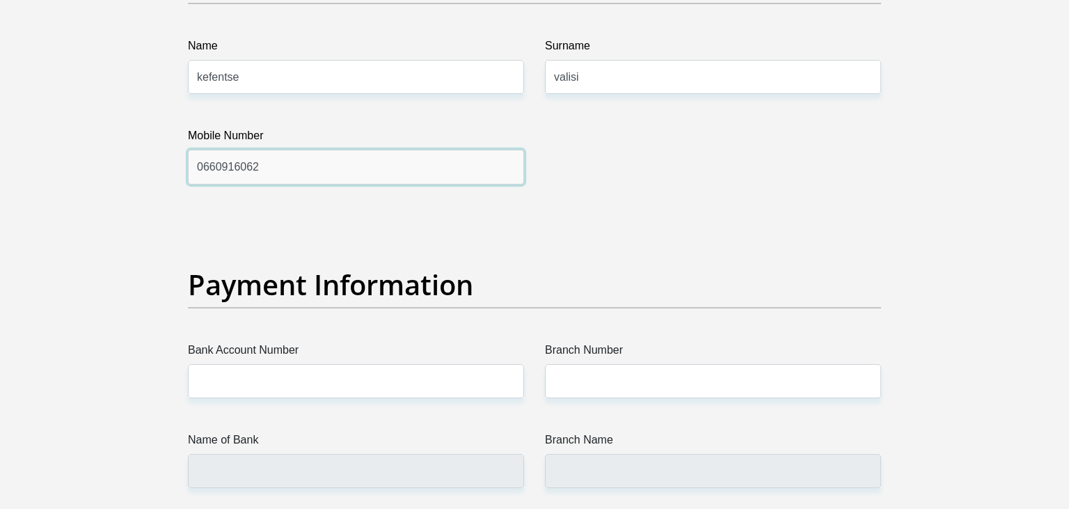
type input "0660916062"
click at [472, 74] on input "kefentse" at bounding box center [356, 77] width 336 height 34
type input "k"
type input "Lebogang"
click at [592, 84] on input "valisi" at bounding box center [713, 77] width 336 height 34
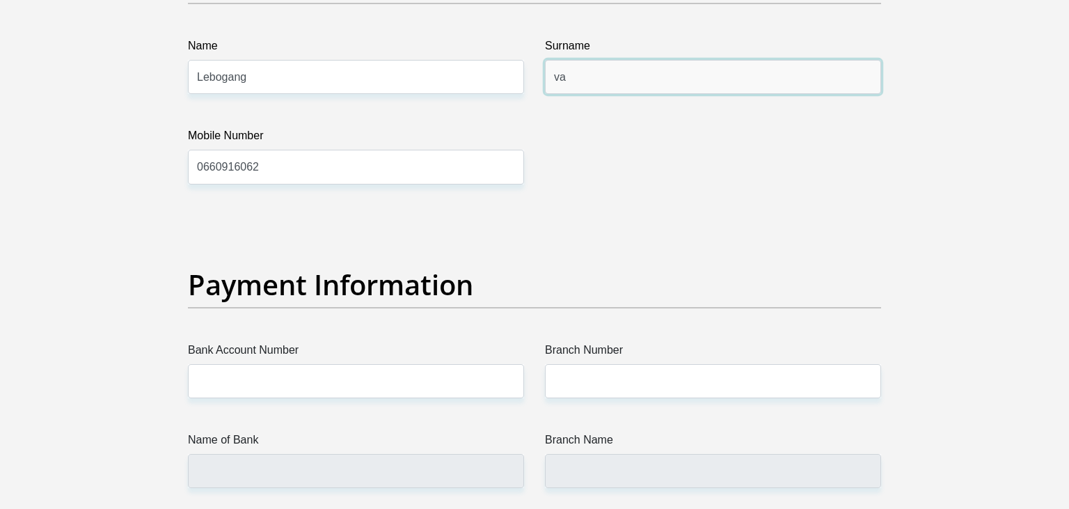
type input "v"
type input "Bella"
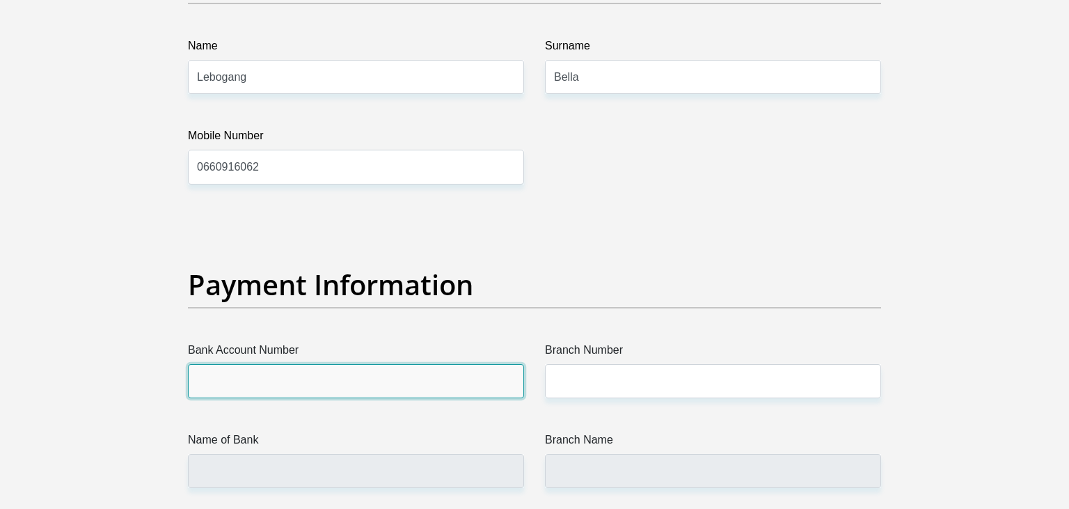
click at [443, 378] on input "Bank Account Number" at bounding box center [356, 381] width 336 height 34
type input "1552767920"
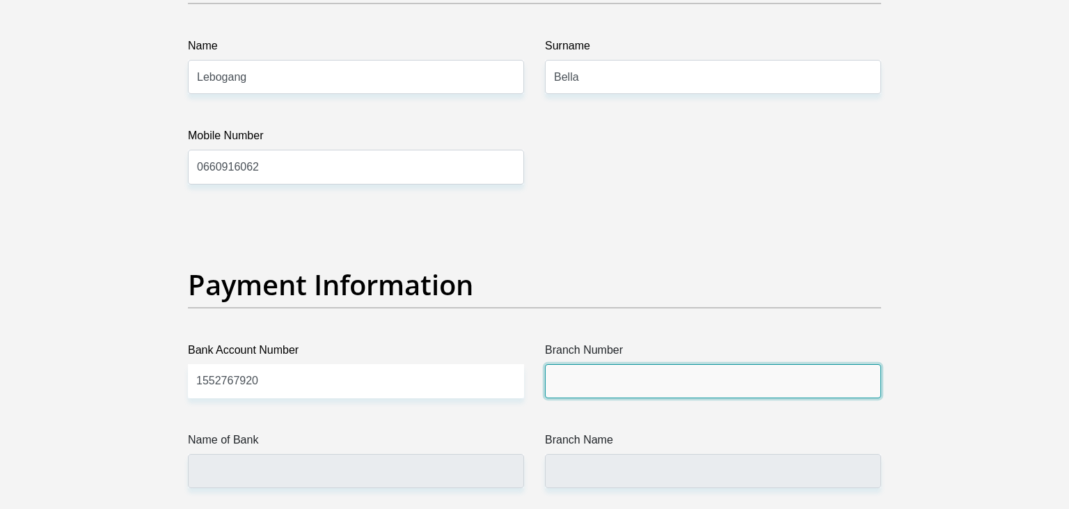
click at [606, 378] on input "Branch Number" at bounding box center [713, 381] width 336 height 34
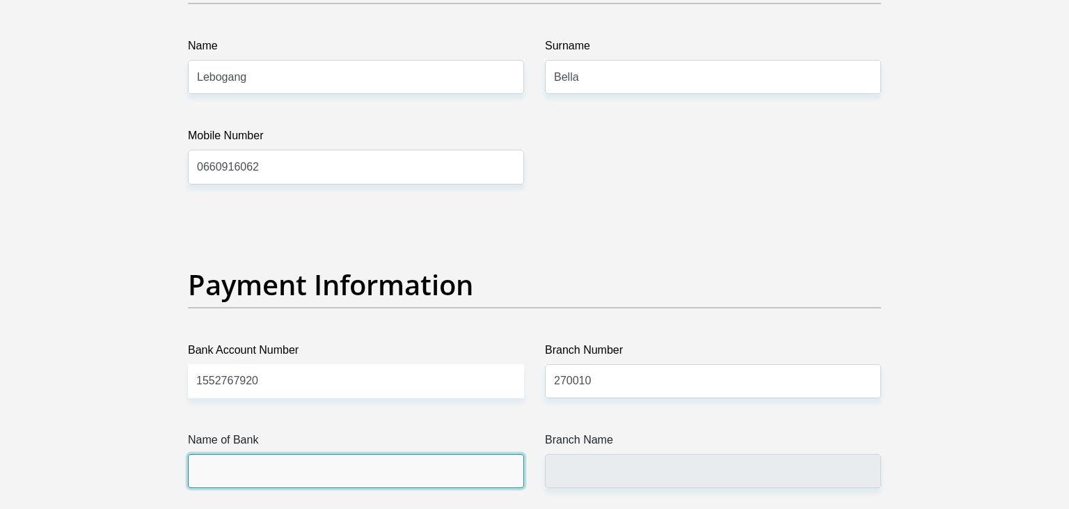
click at [441, 464] on input "Name of Bank" at bounding box center [356, 471] width 336 height 34
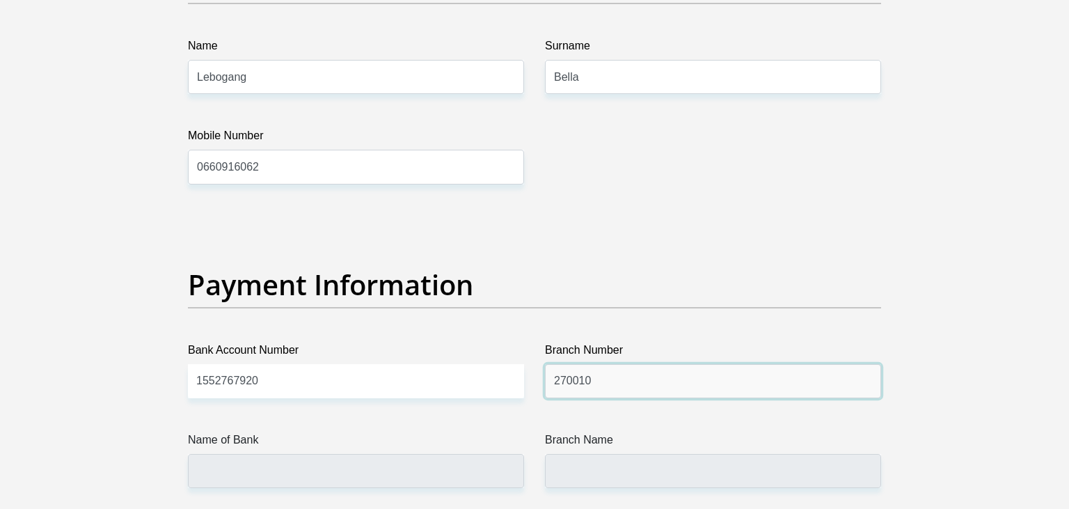
click at [563, 377] on input "270010" at bounding box center [713, 381] width 336 height 34
click at [558, 376] on input "270010" at bounding box center [713, 381] width 336 height 34
type input "470010"
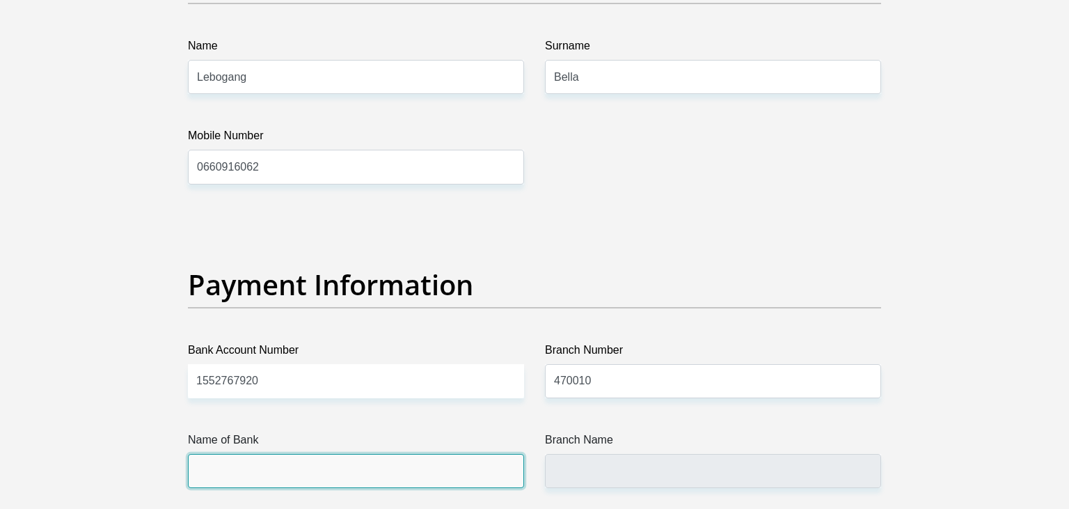
click at [341, 471] on input "Name of Bank" at bounding box center [356, 471] width 336 height 34
type input "CAPITEC BANK LIMITED"
type input "CAPITEC BANK CPC"
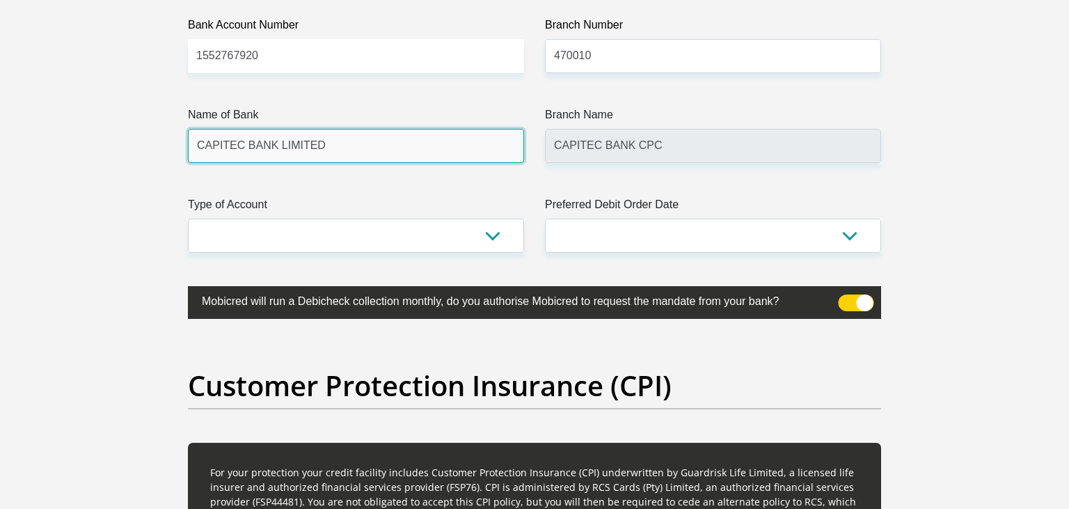
scroll to position [3329, 0]
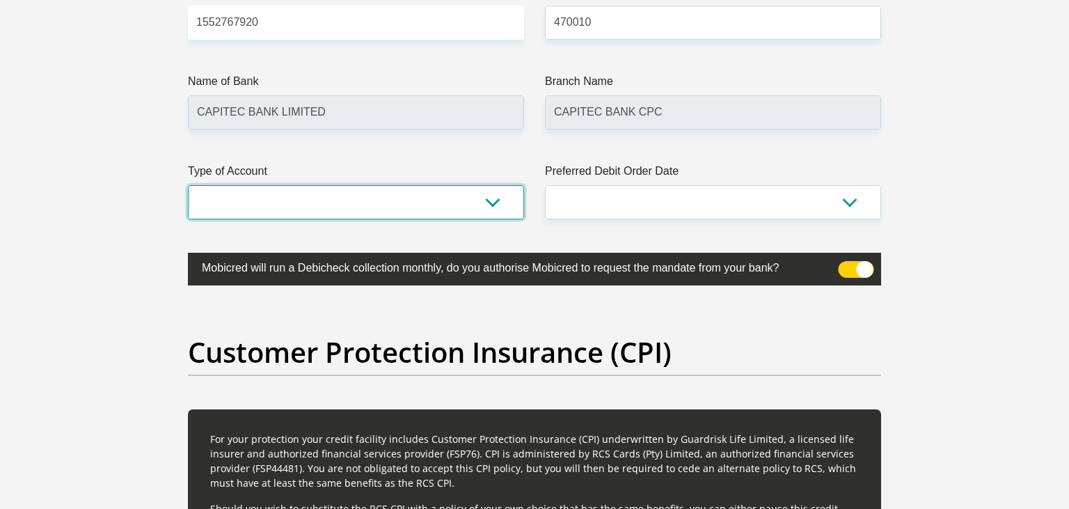
click at [490, 202] on select "Cheque Savings" at bounding box center [356, 202] width 336 height 34
click at [188, 185] on select "Cheque Savings" at bounding box center [356, 202] width 336 height 34
select select "SAV"
click option "Savings" at bounding box center [0, 0] width 0 height 0
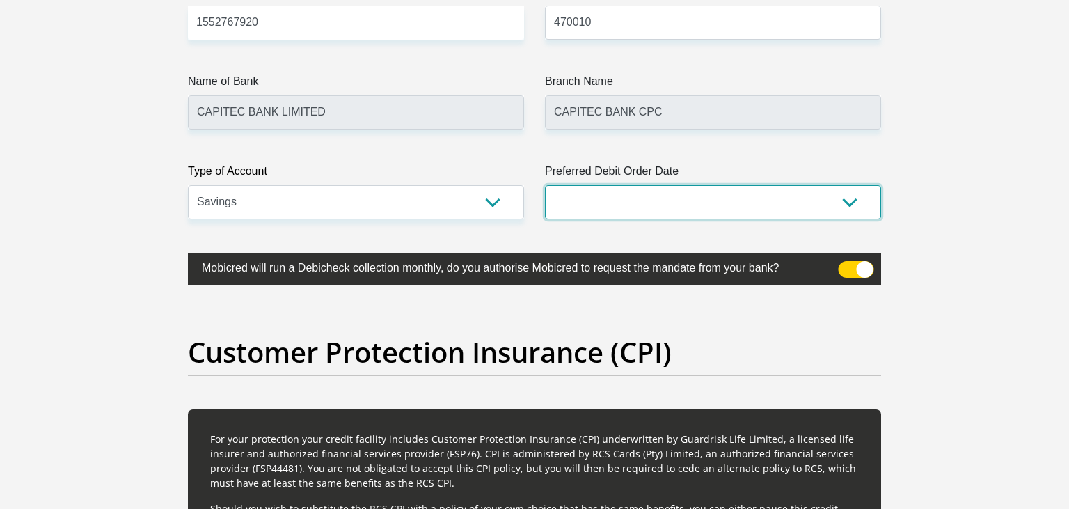
click at [545, 185] on select "1st 2nd 3rd 4th 5th 7th 18th 19th 20th 21st 22nd 23rd 24th 25th 26th 27th 28th …" at bounding box center [713, 202] width 336 height 34
click option "28th" at bounding box center [0, 0] width 0 height 0
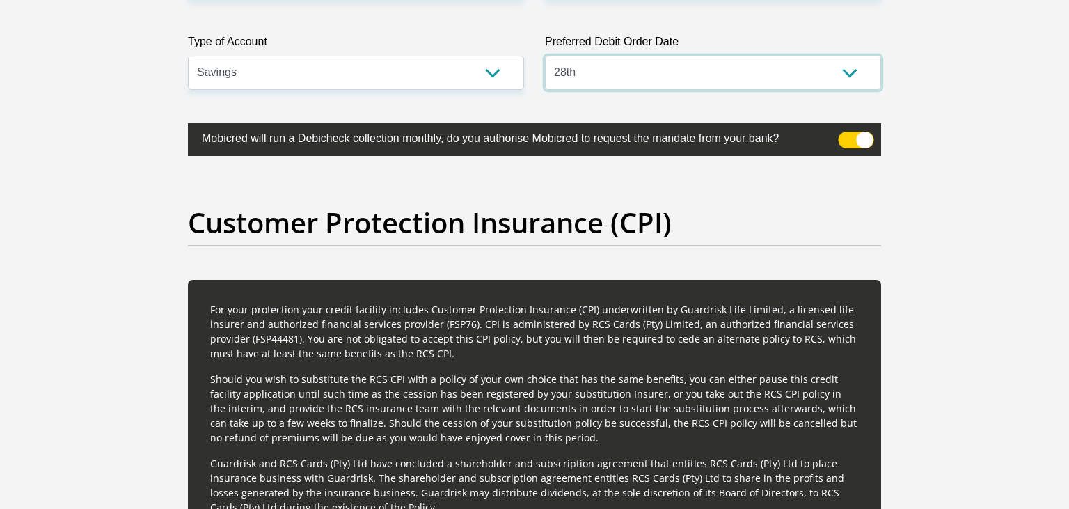
scroll to position [3452, 0]
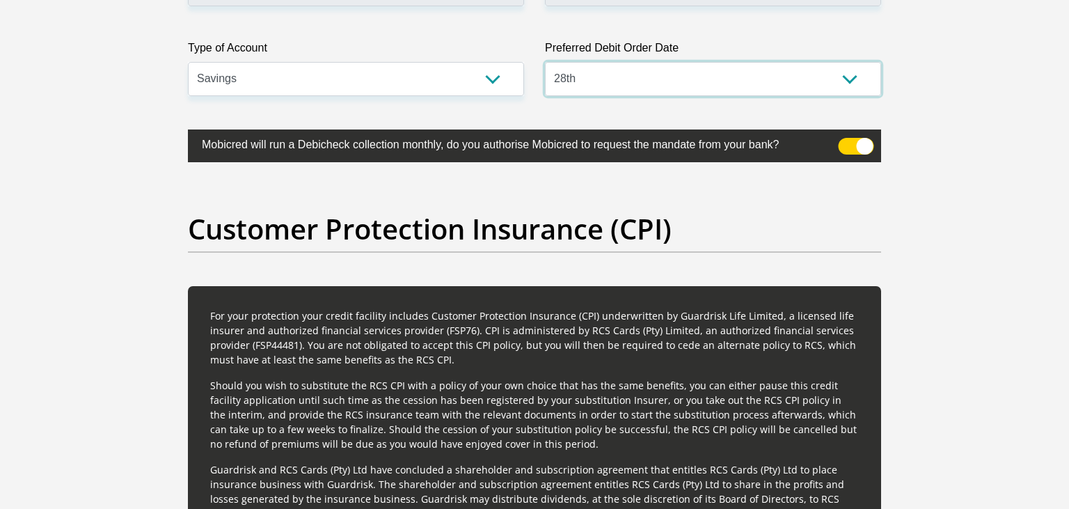
click at [545, 62] on select "1st 2nd 3rd 4th 5th 7th 18th 19th 20th 21st 22nd 23rd 24th 25th 26th 27th 28th …" at bounding box center [713, 79] width 336 height 34
select select "26"
click option "26th" at bounding box center [0, 0] width 0 height 0
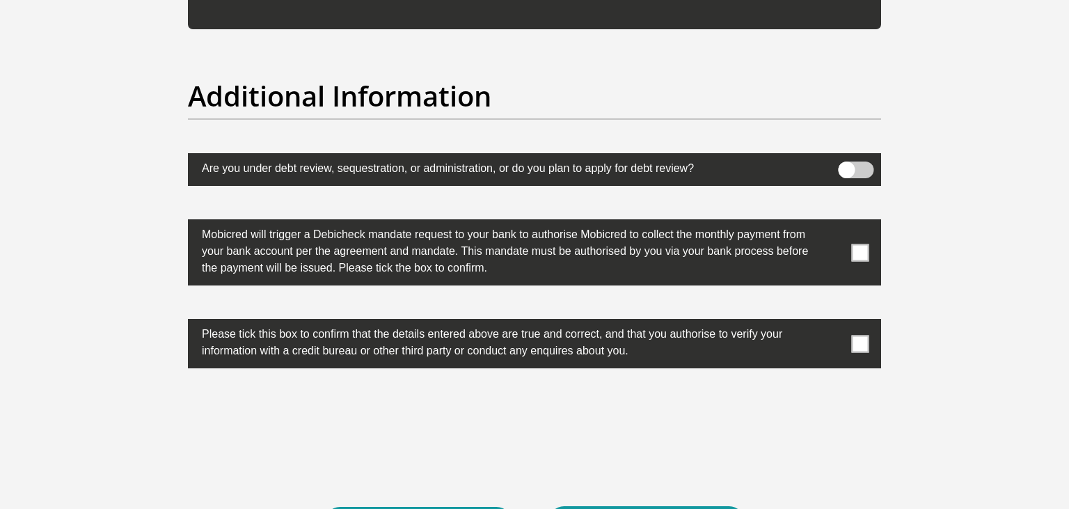
scroll to position [4310, 0]
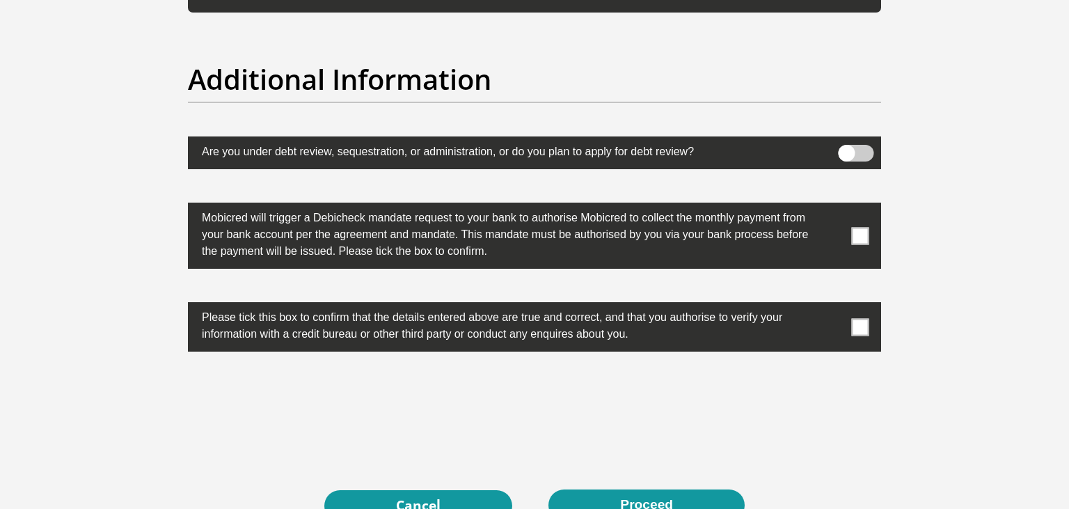
click at [860, 230] on span at bounding box center [860, 235] width 17 height 17
click at [833, 206] on input "checkbox" at bounding box center [833, 206] width 0 height 0
click at [854, 324] on span at bounding box center [860, 326] width 17 height 17
click at [833, 306] on input "checkbox" at bounding box center [833, 306] width 0 height 0
click at [686, 499] on button "Proceed" at bounding box center [647, 504] width 196 height 31
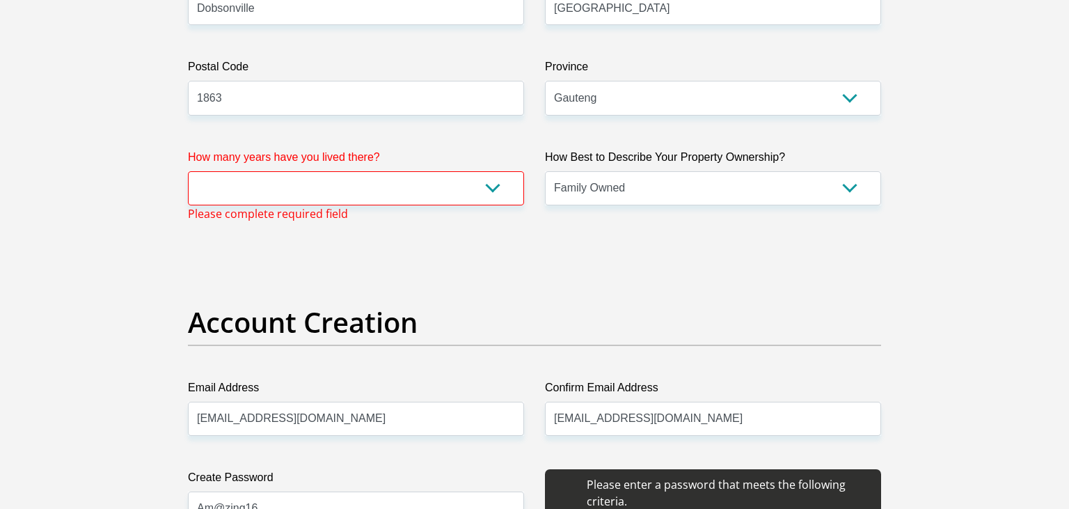
scroll to position [925, 0]
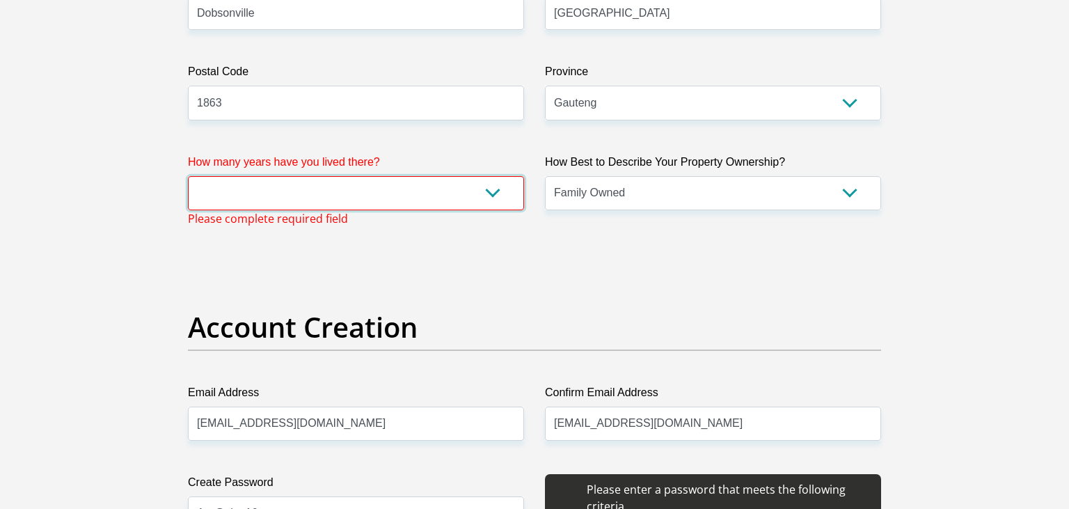
select select "5"
click option "5+ years" at bounding box center [0, 0] width 0 height 0
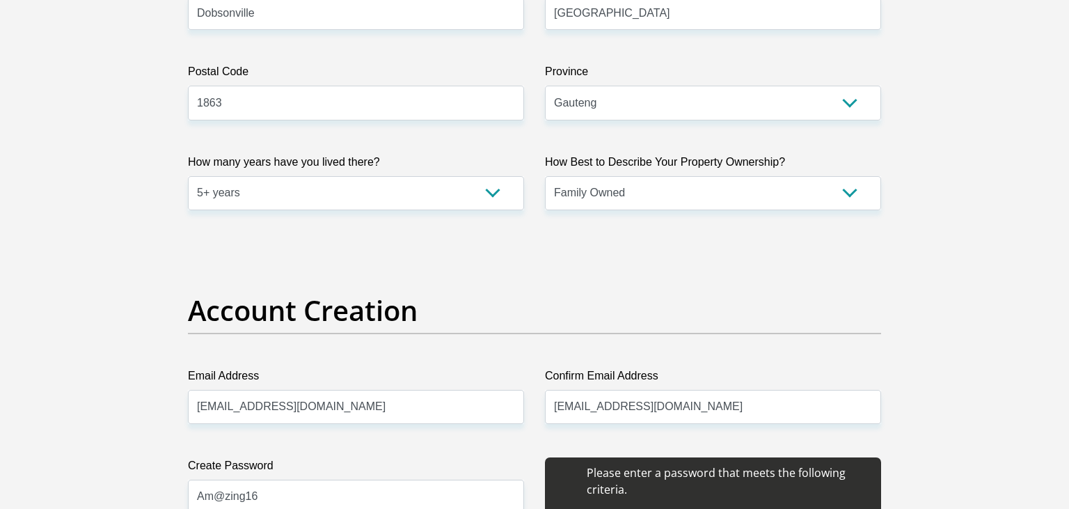
click at [470, 296] on h2 "Account Creation" at bounding box center [534, 310] width 693 height 33
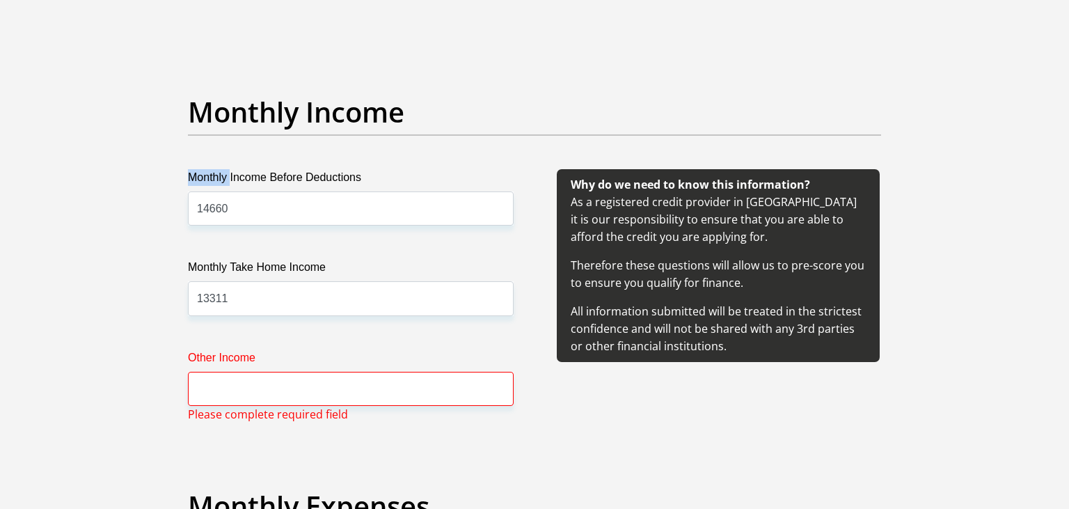
scroll to position [1587, 0]
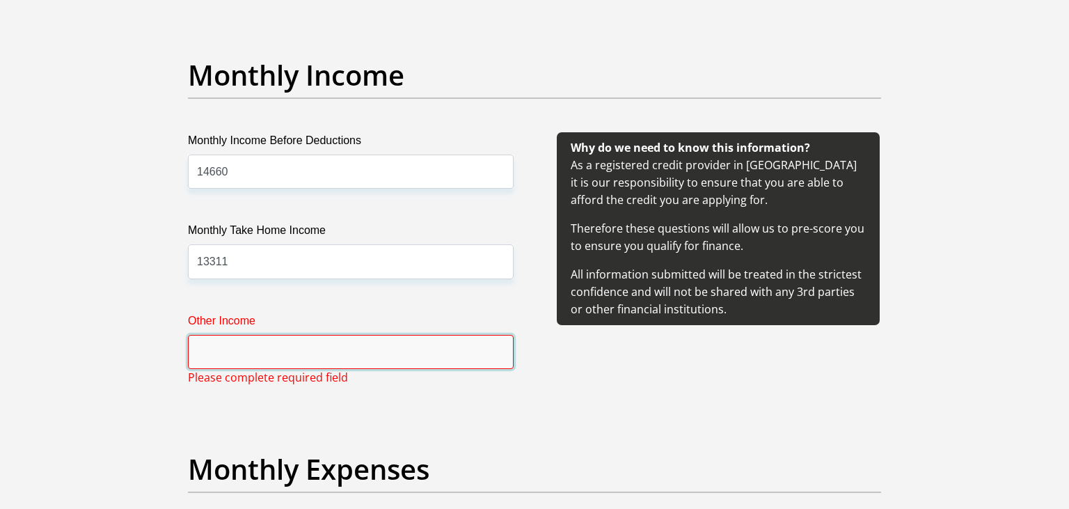
click at [246, 351] on input "Other Income" at bounding box center [351, 352] width 326 height 34
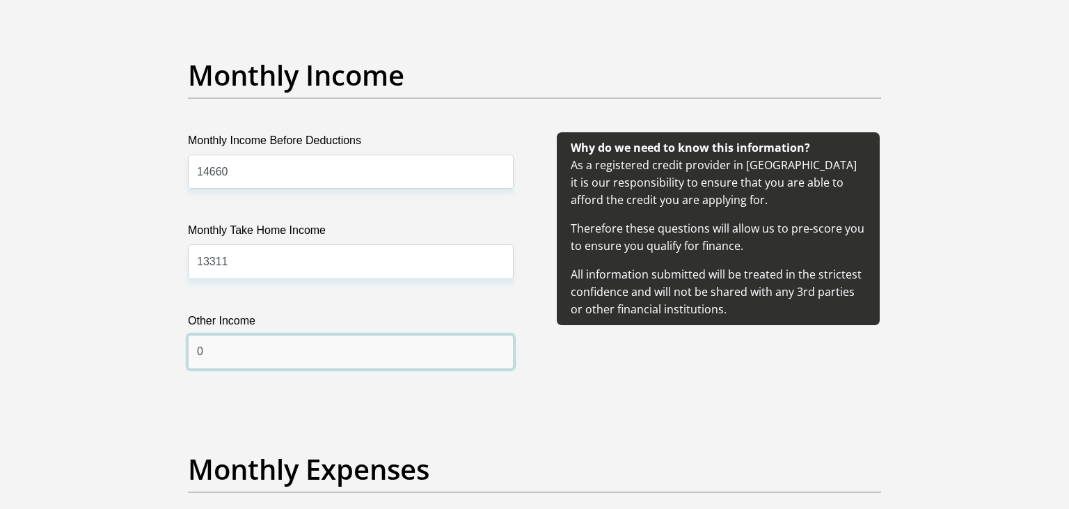
type input "0"
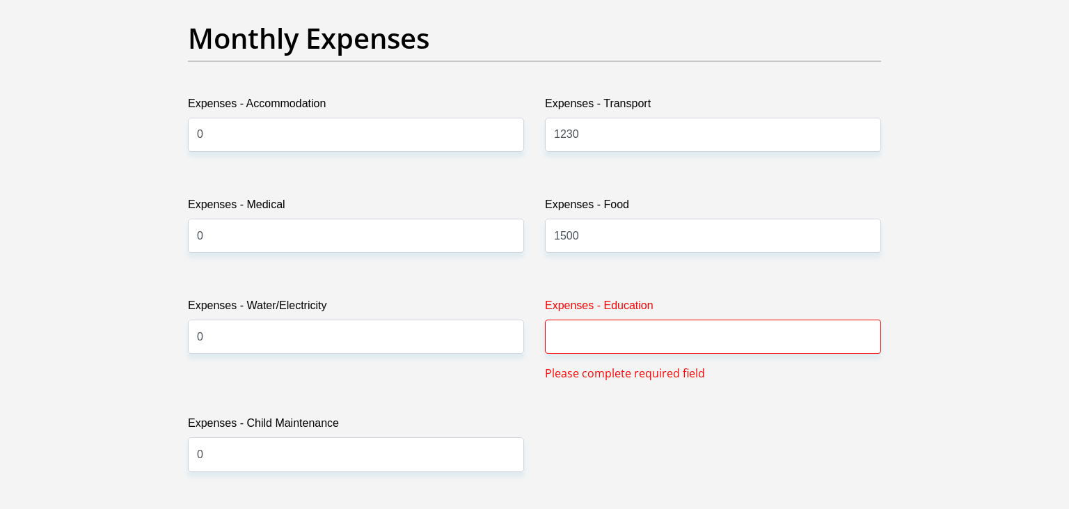
scroll to position [2028, 0]
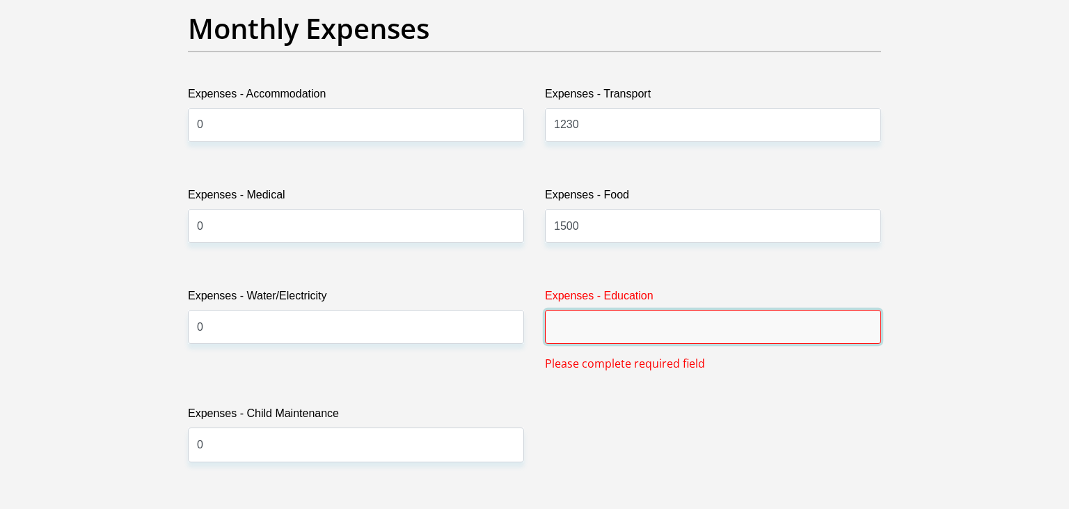
click at [597, 330] on input "Expenses - Education" at bounding box center [713, 327] width 336 height 34
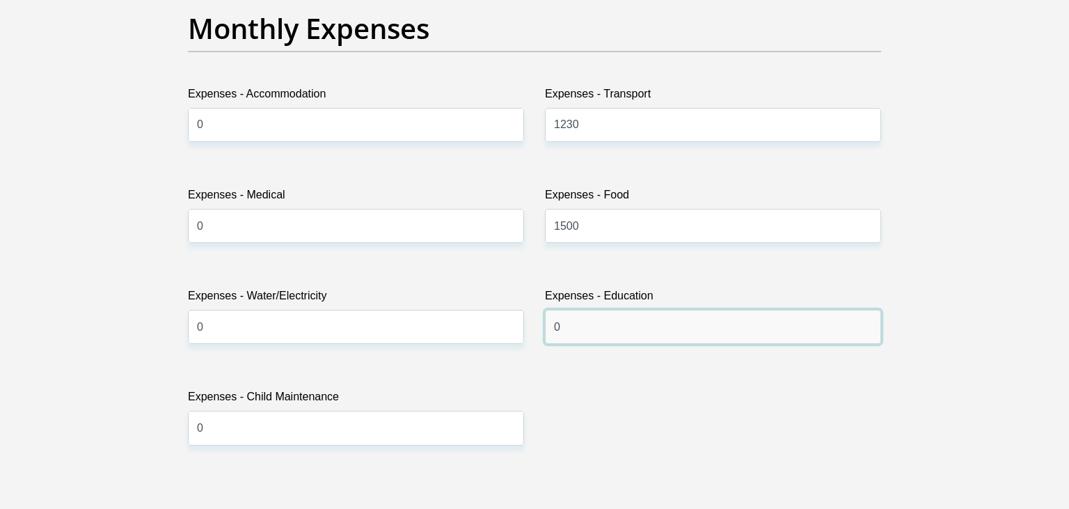
type input "0"
click at [631, 432] on div "Title Mr Ms Mrs Dr Other First Name Ikageng Surname Ratlala ID Number Please in…" at bounding box center [535, 473] width 714 height 4564
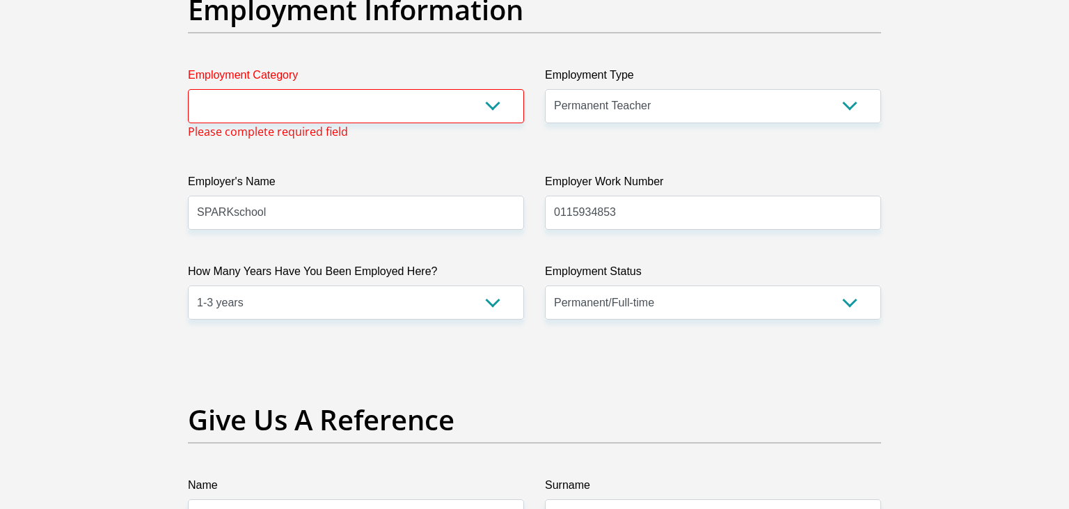
scroll to position [2579, 0]
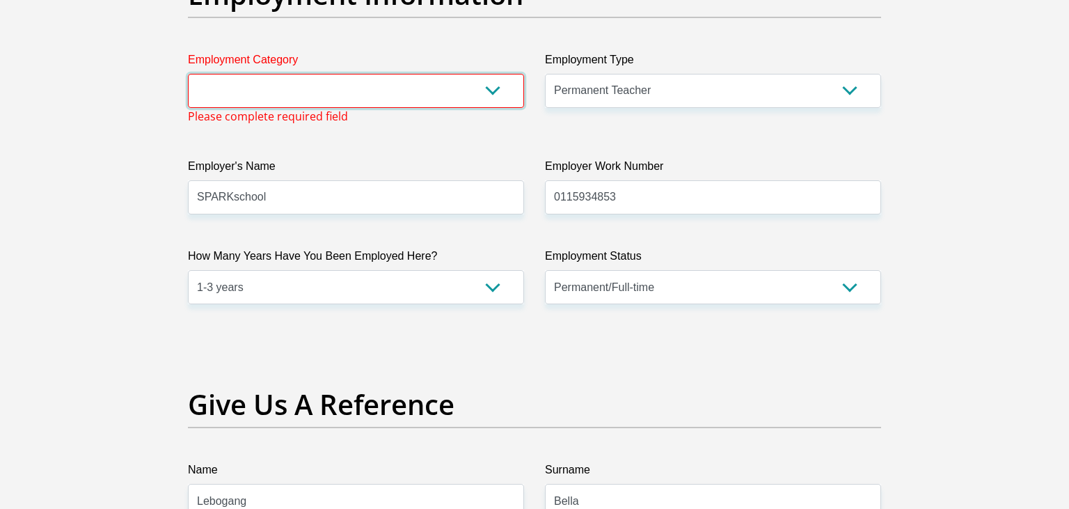
click at [188, 74] on select "AGRICULTURE ALCOHOL & TOBACCO CONSTRUCTION MATERIALS METALLURGY EQUIPMENT FOR R…" at bounding box center [356, 91] width 336 height 34
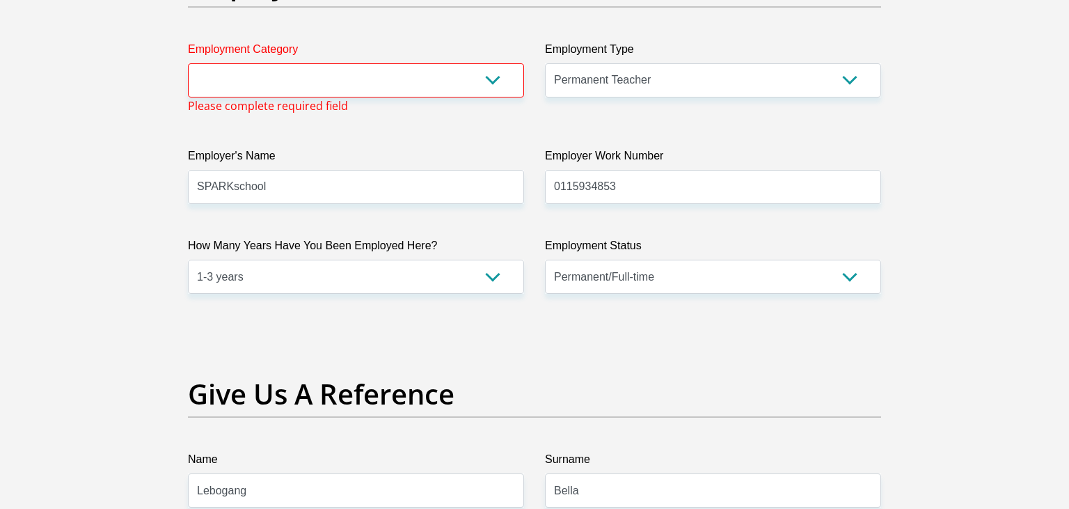
scroll to position [2554, 0]
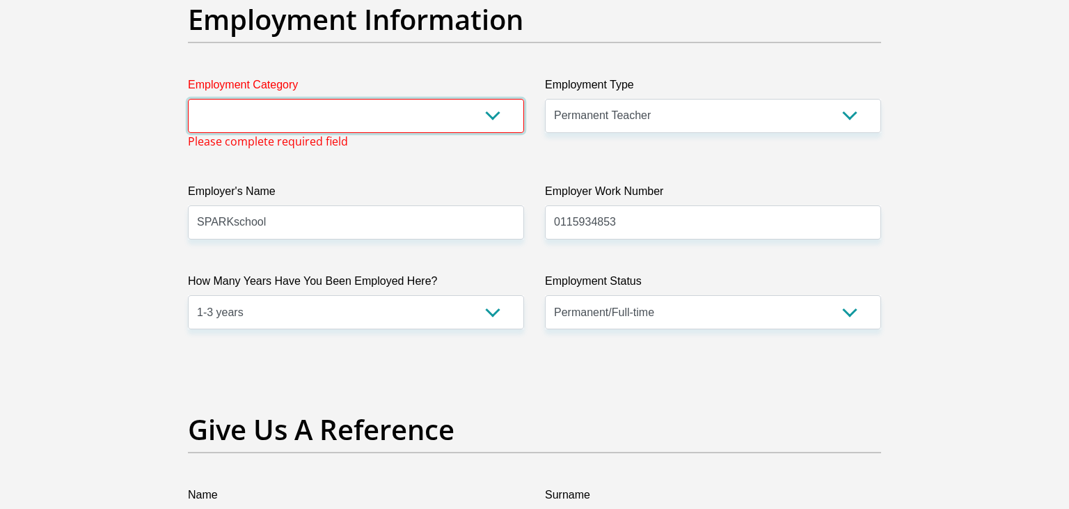
click at [188, 99] on select "AGRICULTURE ALCOHOL & TOBACCO CONSTRUCTION MATERIALS METALLURGY EQUIPMENT FOR R…" at bounding box center [356, 116] width 336 height 34
select select "71"
click option "OTHER (E.G. AIRLINES)" at bounding box center [0, 0] width 0 height 0
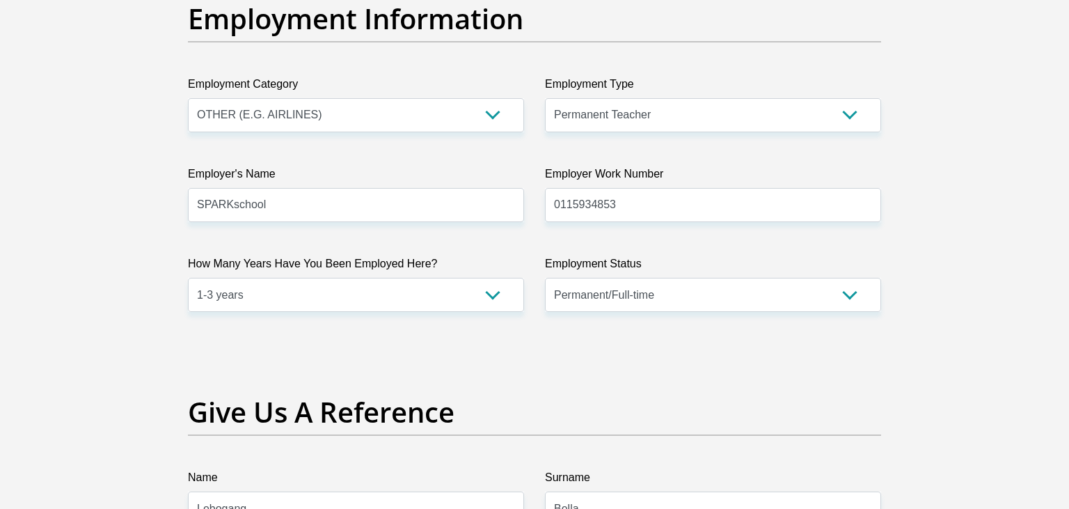
click at [527, 440] on div "Give Us A Reference" at bounding box center [535, 432] width 714 height 74
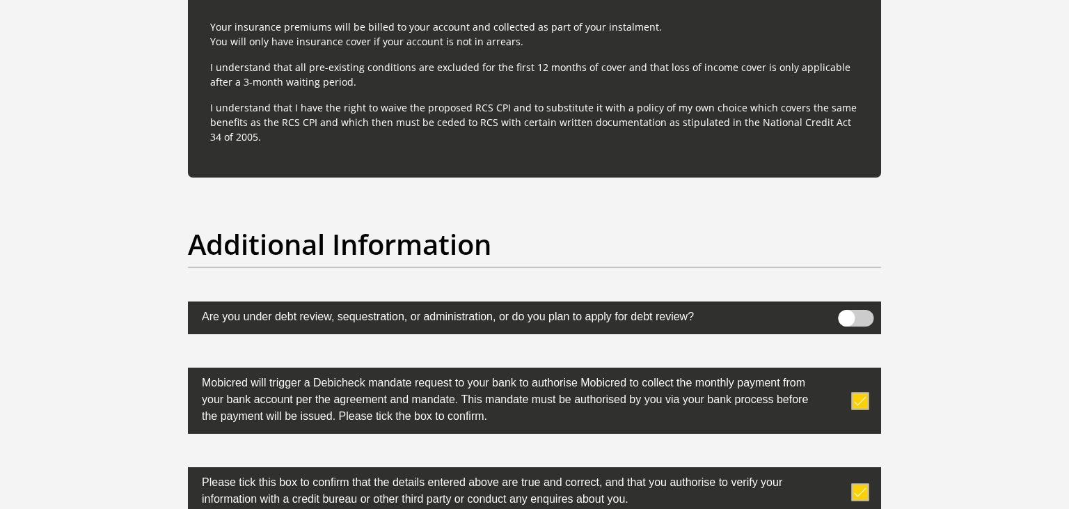
scroll to position [4209, 0]
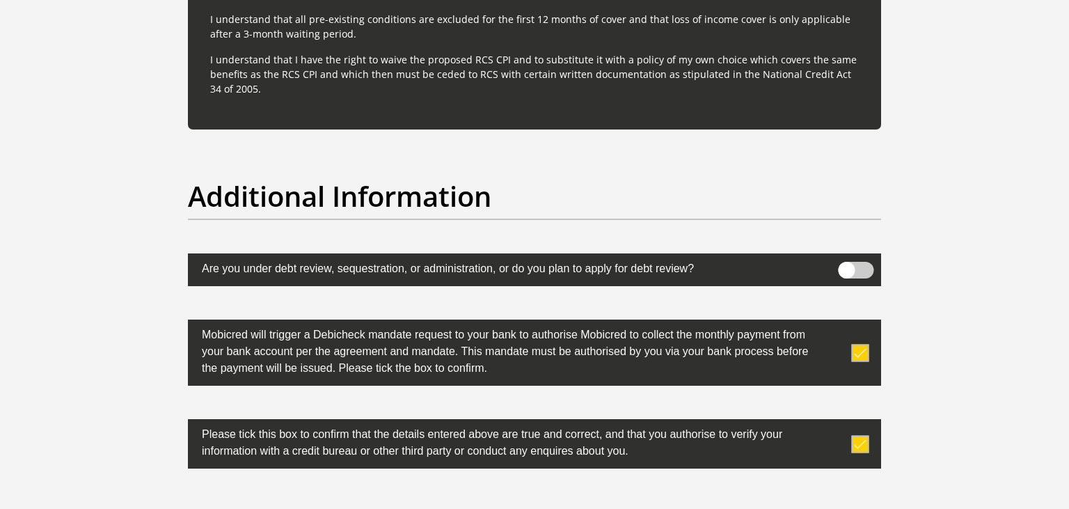
click at [859, 262] on span at bounding box center [857, 270] width 36 height 17
click at [847, 265] on input "checkbox" at bounding box center [847, 265] width 0 height 0
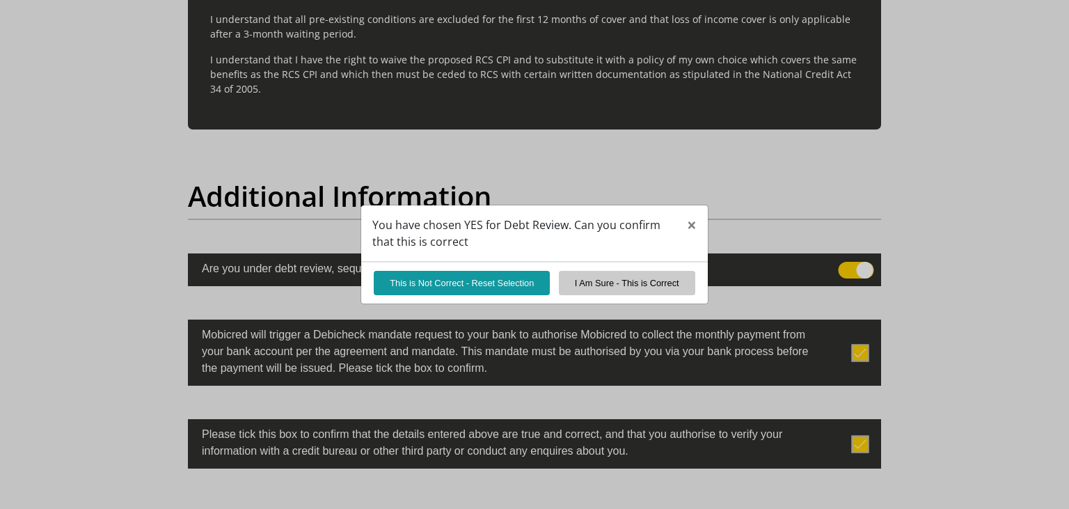
click at [845, 265] on div "You have chosen YES for Debt Review. Can you confirm that this is correct × Thi…" at bounding box center [534, 254] width 1069 height 509
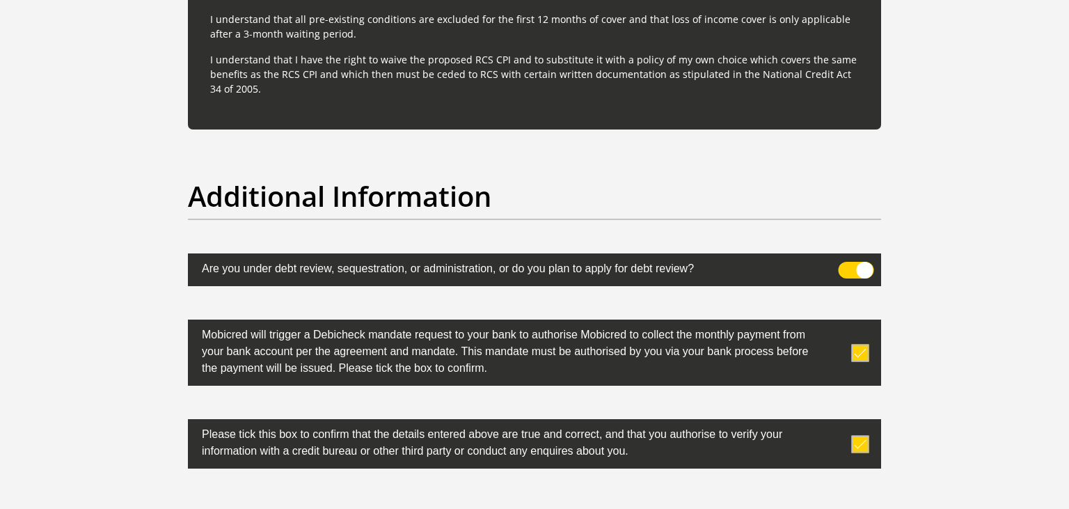
click at [845, 265] on span at bounding box center [857, 270] width 36 height 17
click at [847, 265] on input "checkbox" at bounding box center [847, 265] width 0 height 0
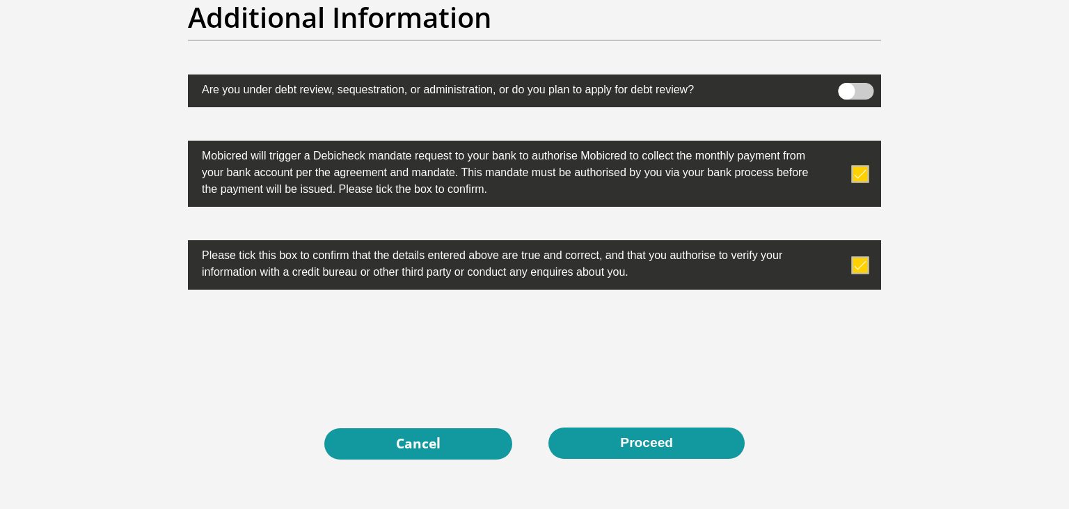
scroll to position [4500, 0]
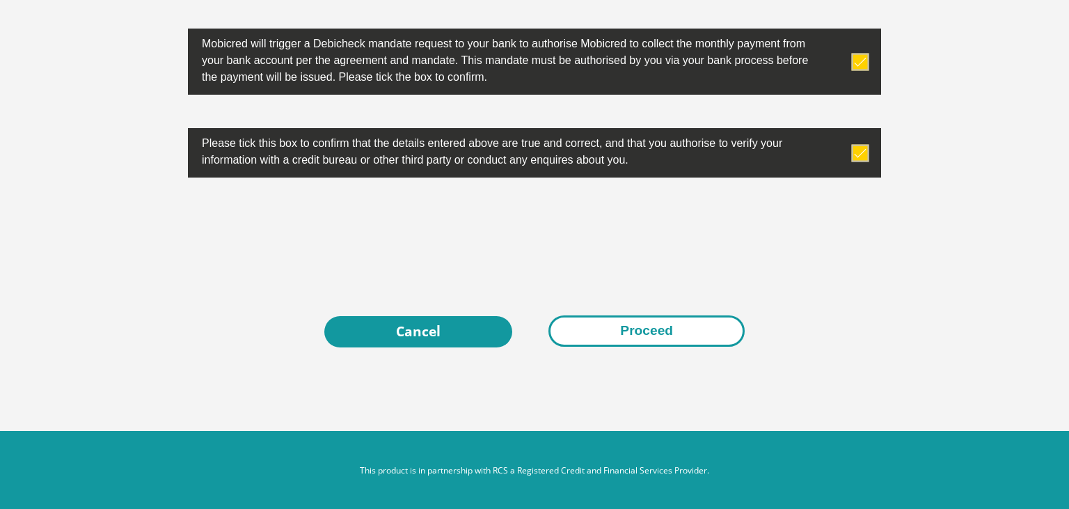
click at [629, 332] on button "Proceed" at bounding box center [647, 330] width 196 height 31
click at [638, 324] on button "Proceed" at bounding box center [647, 330] width 196 height 31
click at [640, 327] on button "Proceed" at bounding box center [647, 330] width 196 height 31
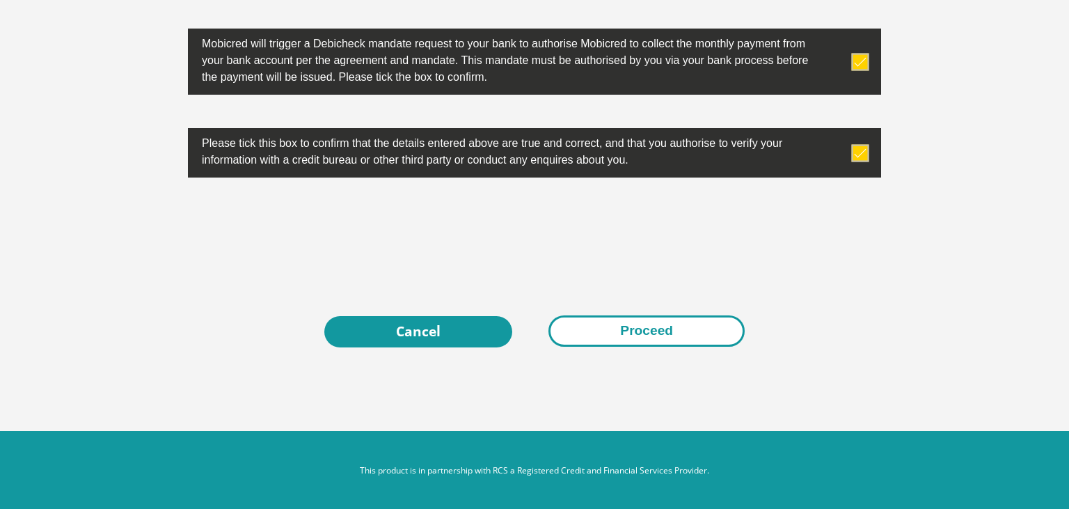
click at [640, 327] on button "Proceed" at bounding box center [647, 330] width 196 height 31
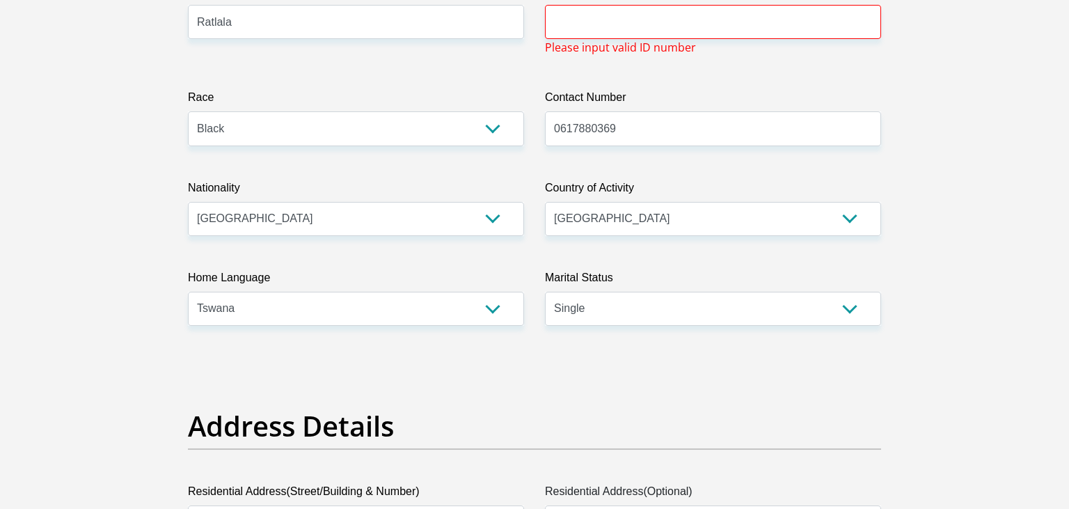
scroll to position [0, 0]
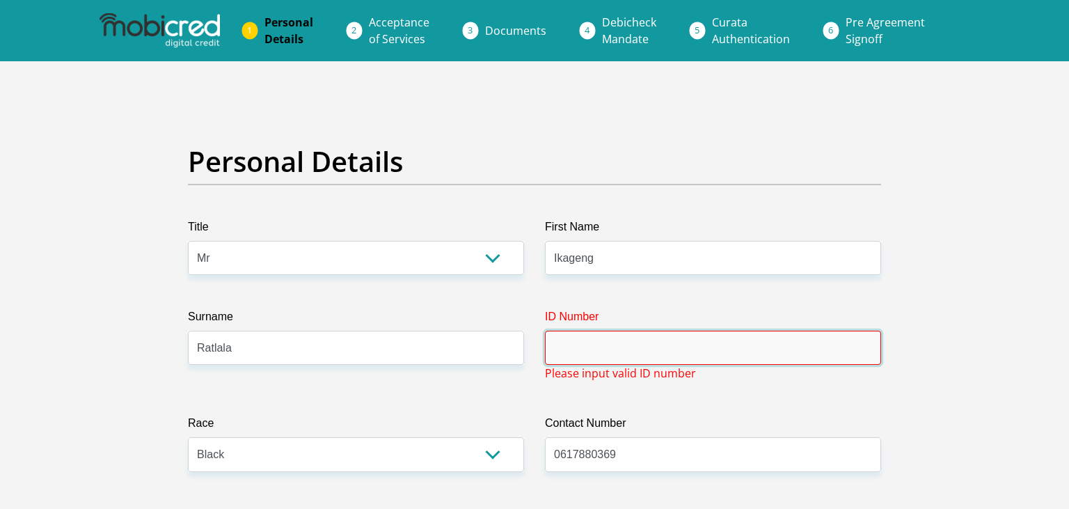
click at [819, 341] on input "ID Number" at bounding box center [713, 348] width 336 height 34
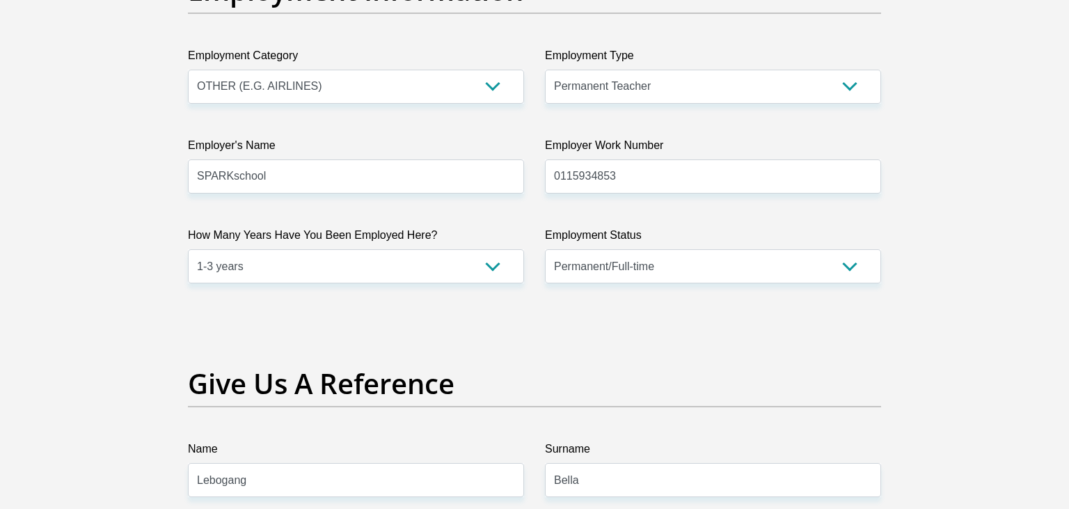
scroll to position [2550, 0]
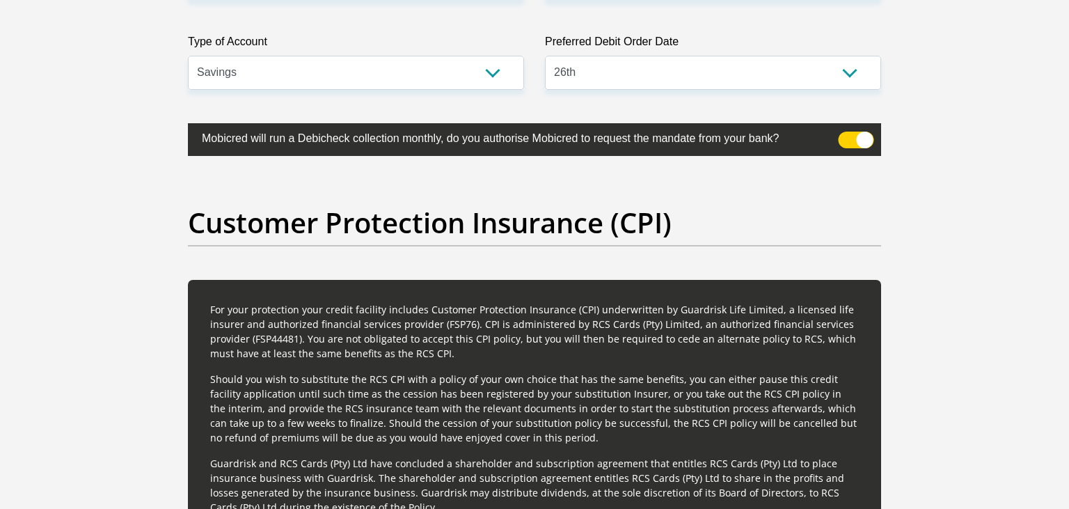
type input "9809165365086"
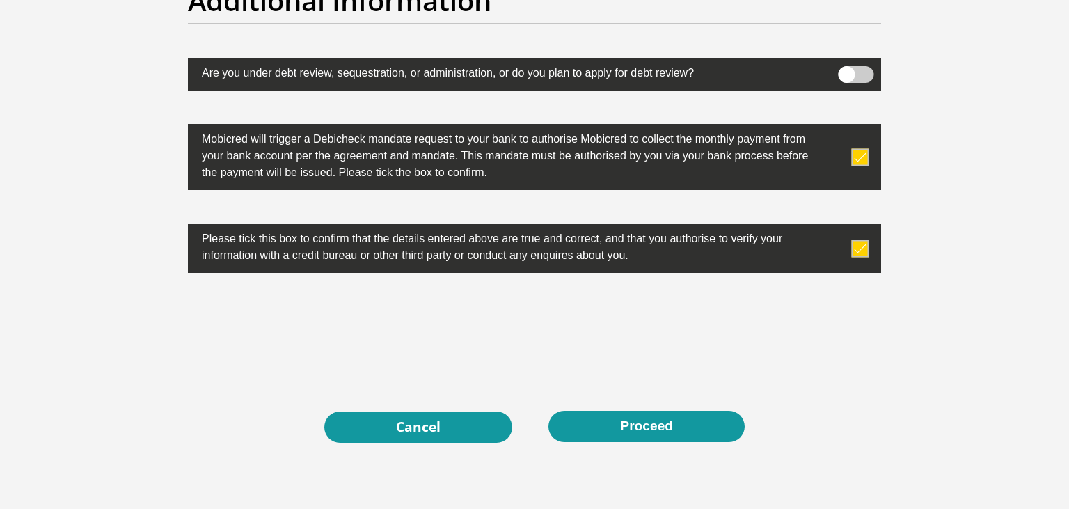
scroll to position [4484, 0]
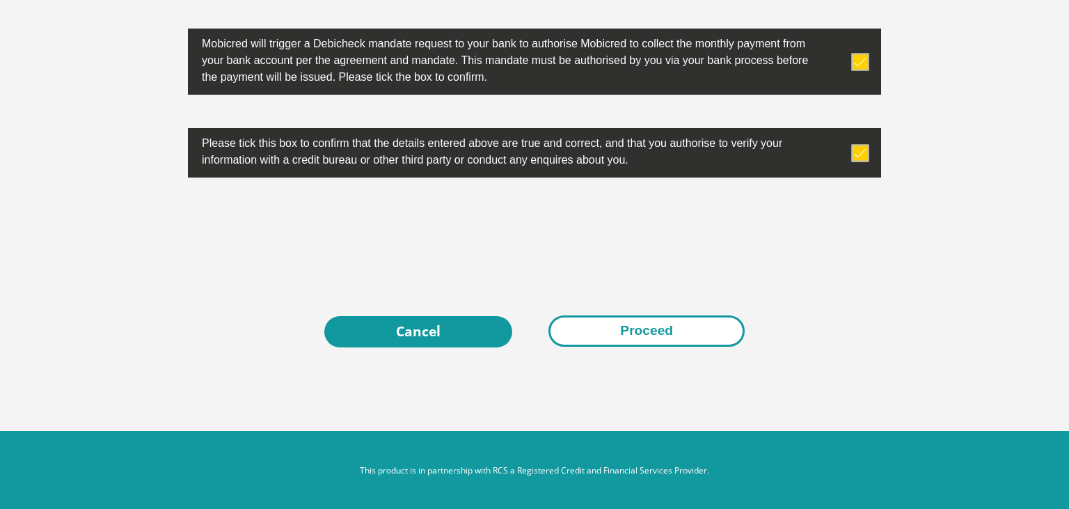
click at [611, 330] on button "Proceed" at bounding box center [647, 330] width 196 height 31
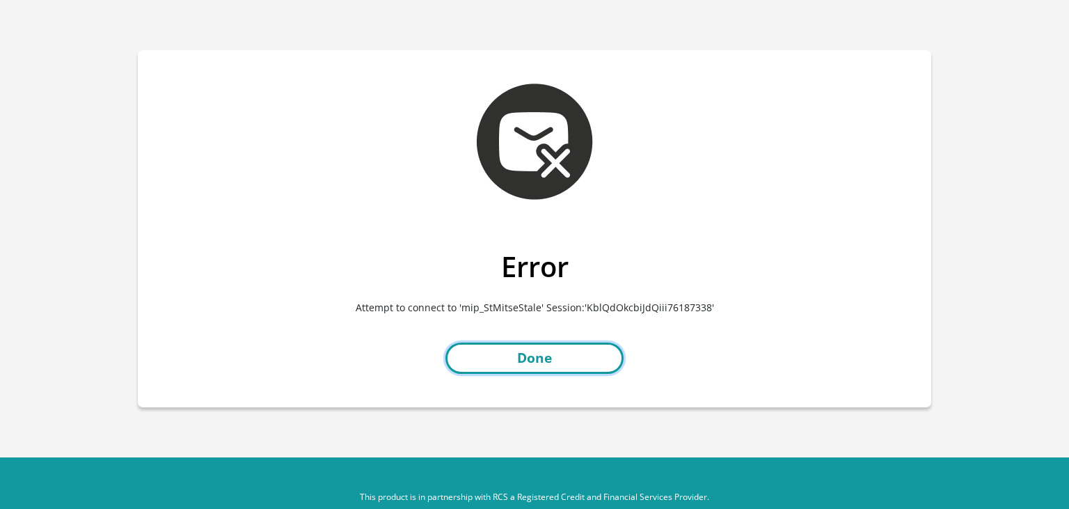
click at [551, 355] on link "Done" at bounding box center [535, 358] width 178 height 31
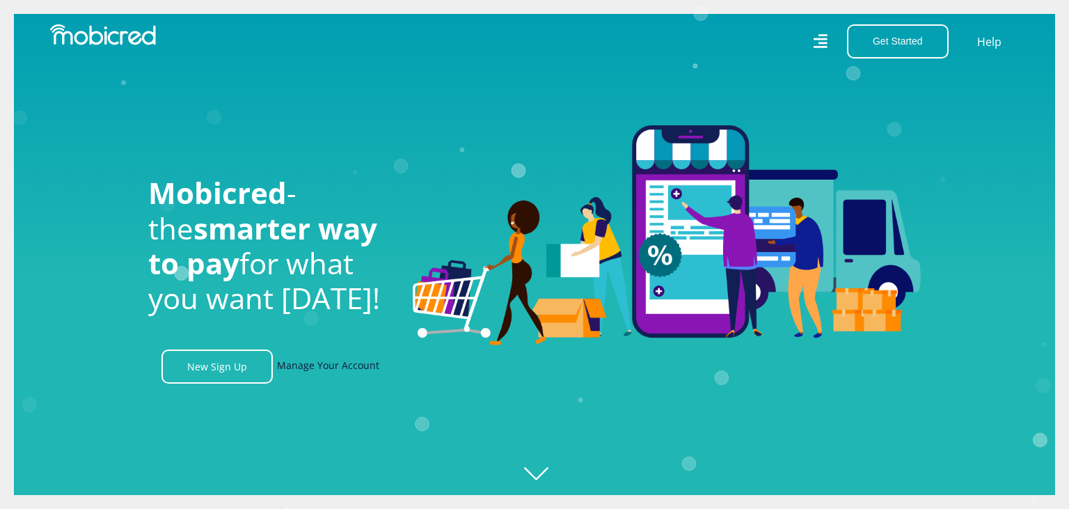
scroll to position [0, 992]
click at [336, 368] on link "Manage Your Account" at bounding box center [328, 367] width 102 height 34
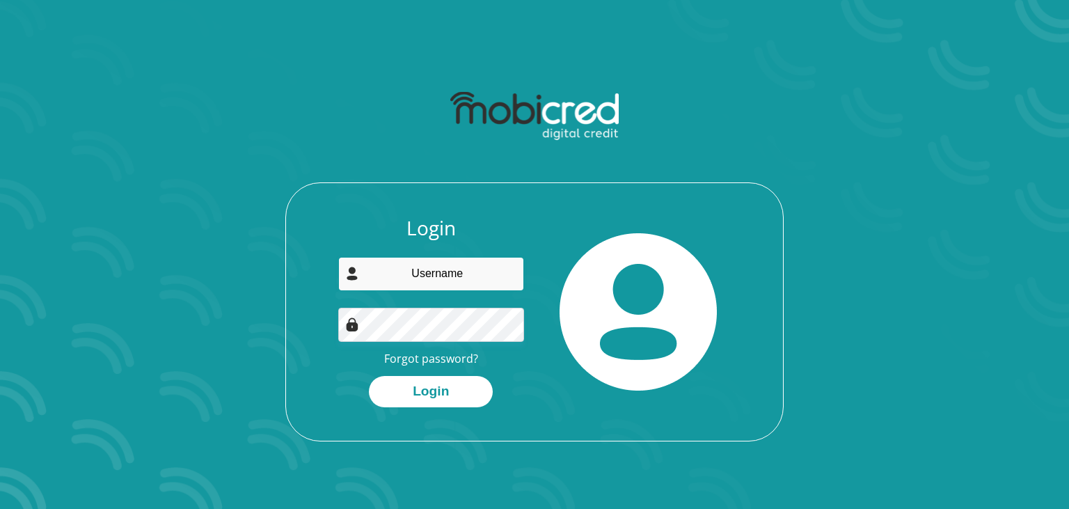
click at [423, 277] on input "email" at bounding box center [431, 274] width 187 height 34
type input "ikagengratlala@gmail.com"
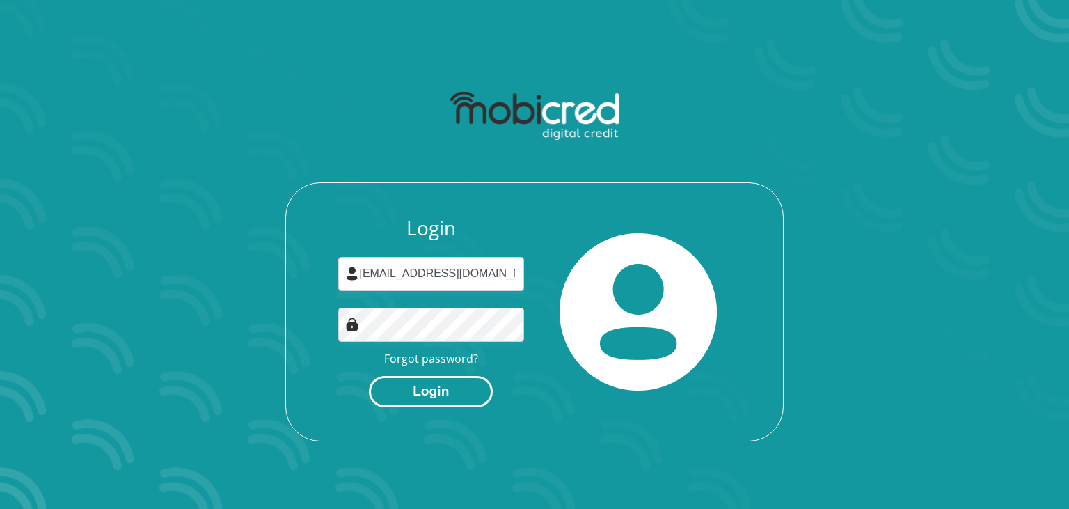
click at [424, 393] on button "Login" at bounding box center [431, 391] width 124 height 31
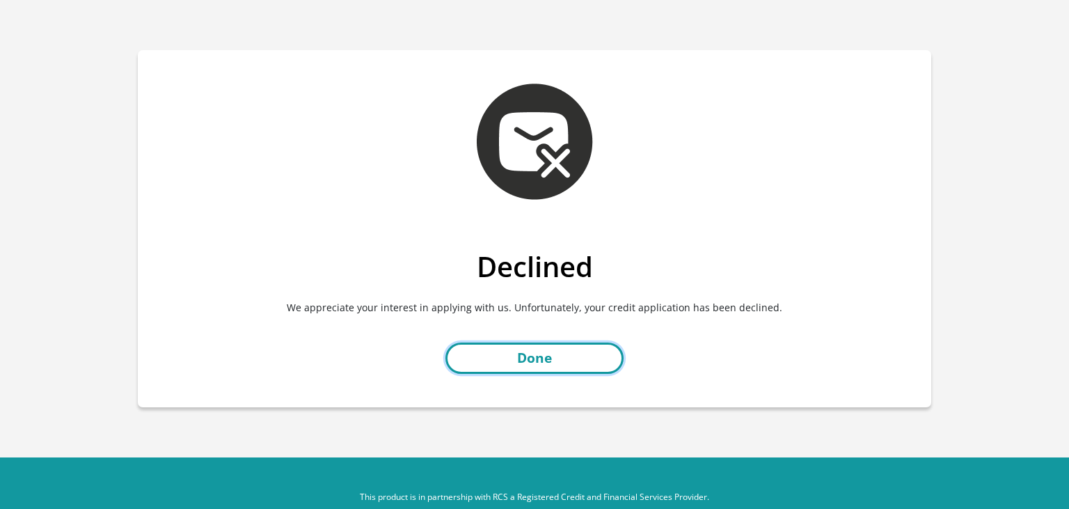
click at [537, 356] on link "Done" at bounding box center [535, 358] width 178 height 31
